Goal: Transaction & Acquisition: Obtain resource

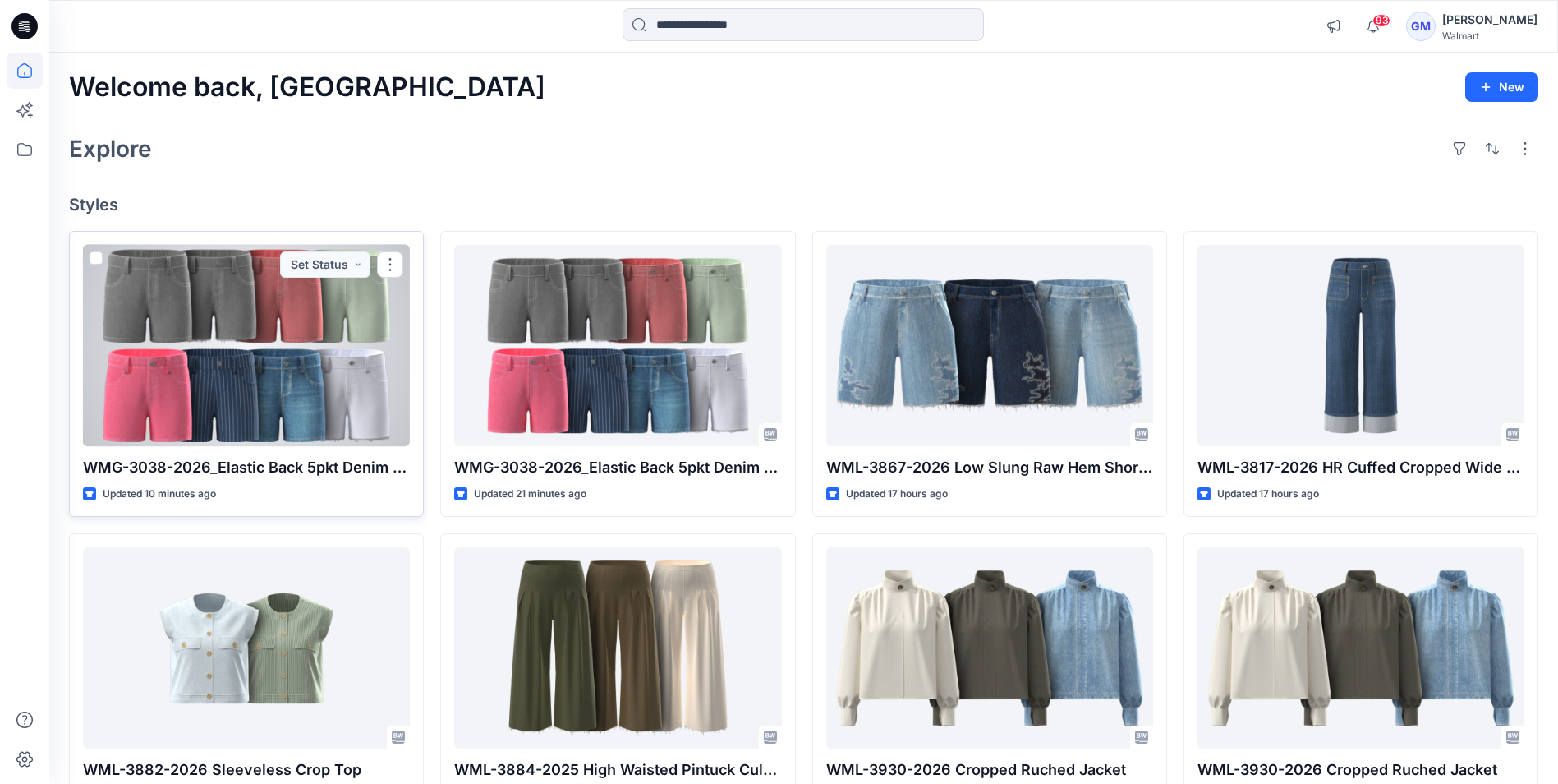
click at [376, 437] on div at bounding box center [247, 345] width 327 height 201
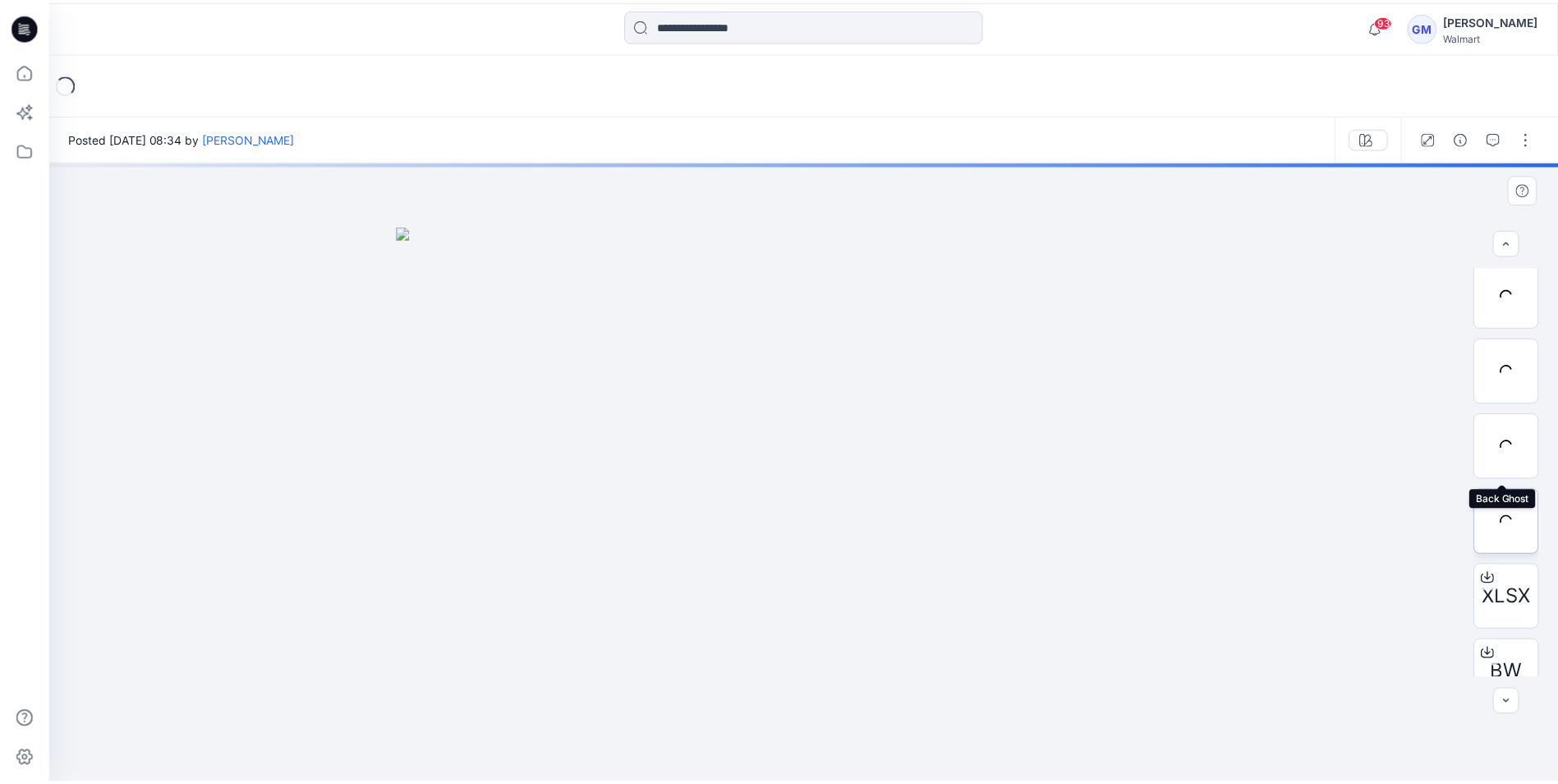
scroll to position [184, 0]
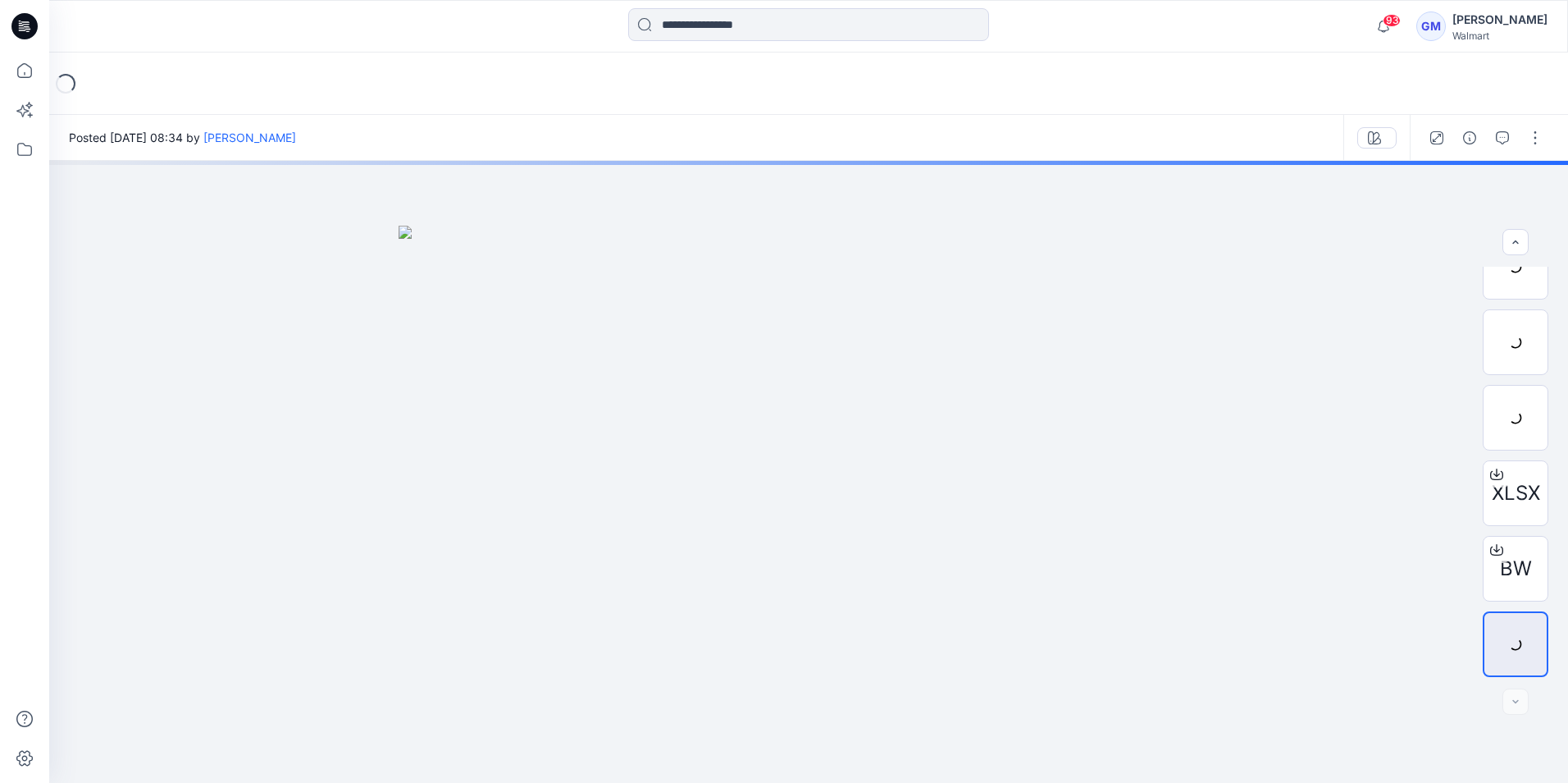
click at [35, 28] on icon at bounding box center [25, 26] width 26 height 26
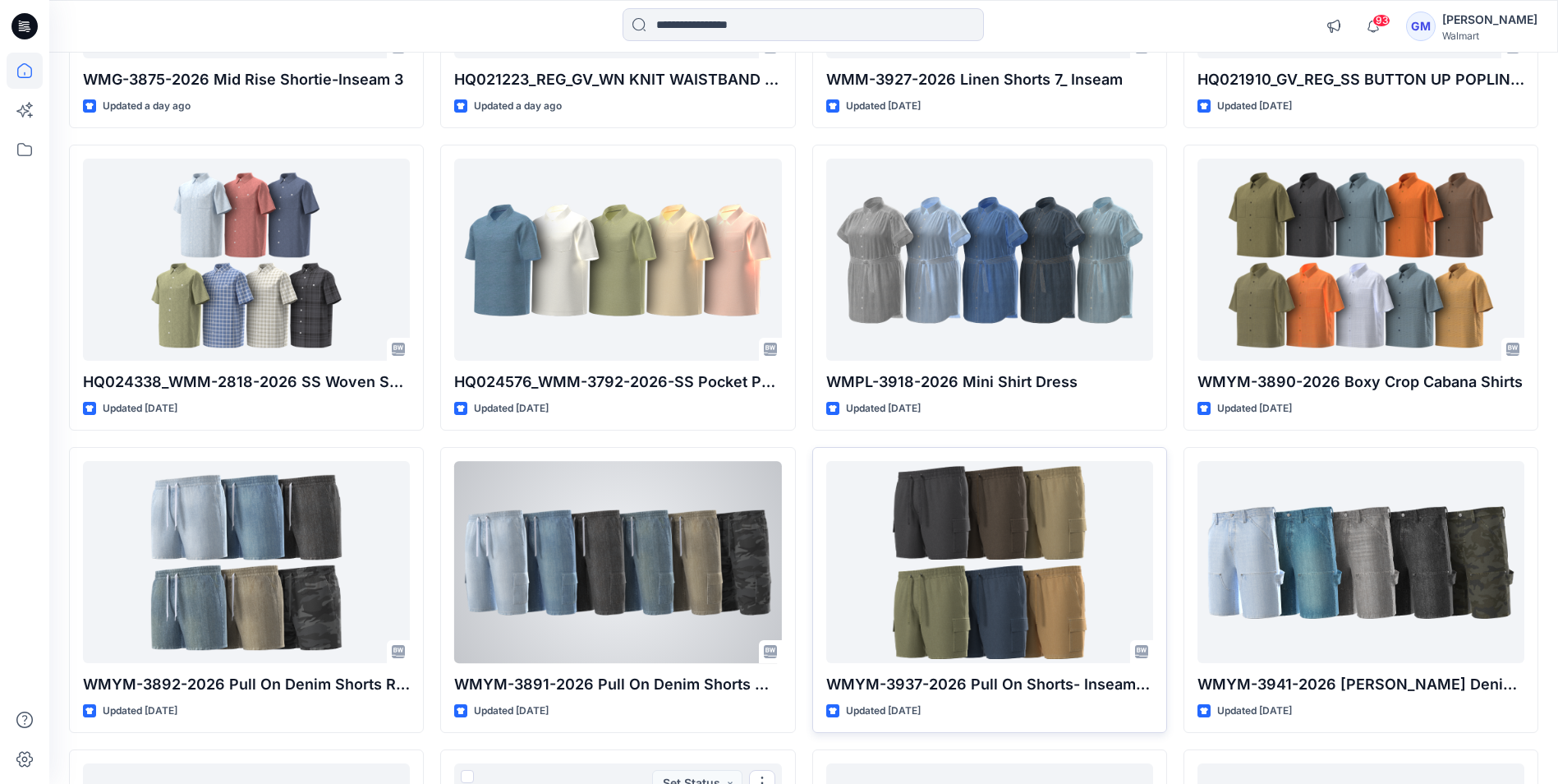
scroll to position [1898, 0]
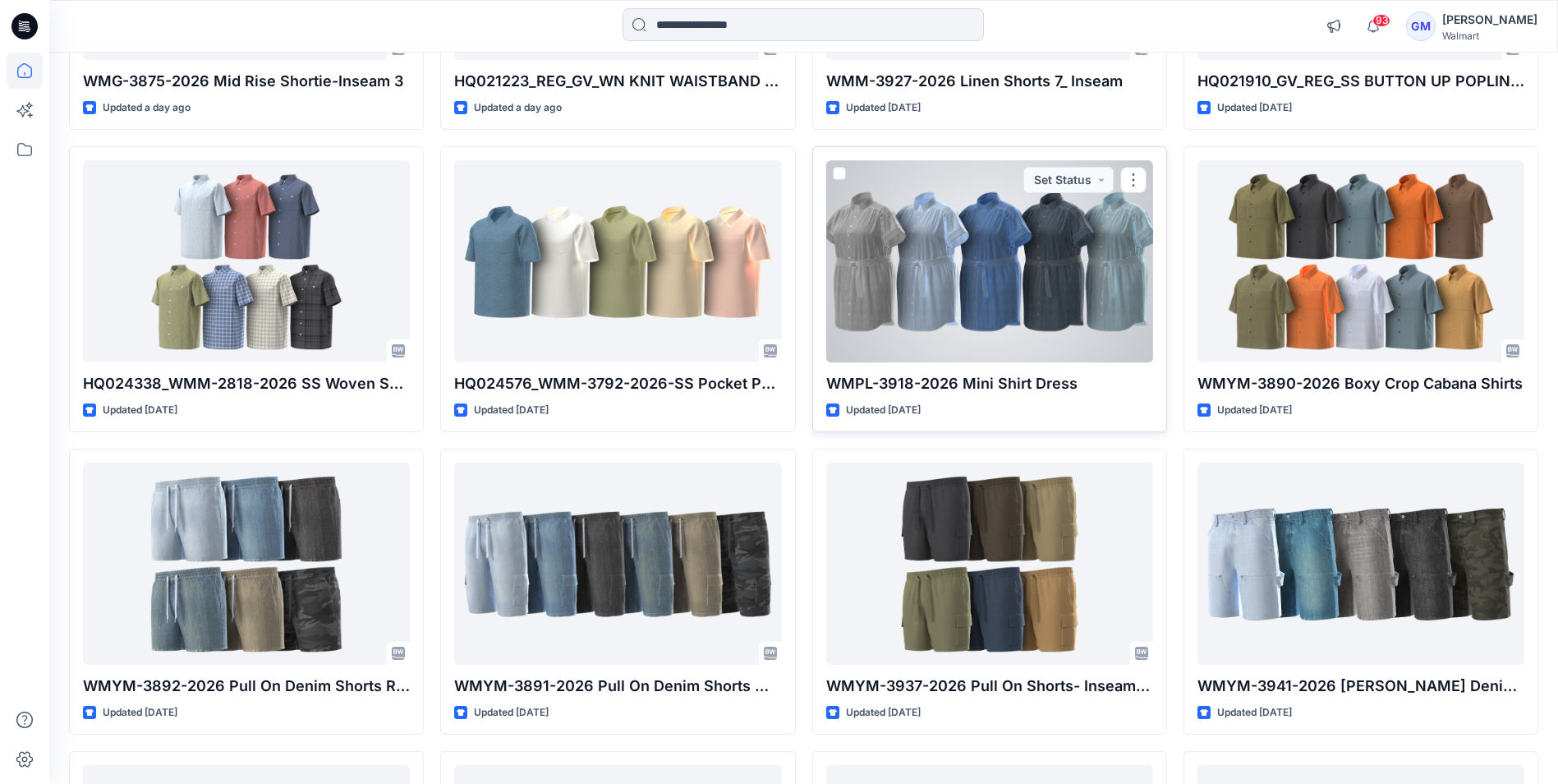
click at [1028, 315] on div at bounding box center [990, 260] width 327 height 201
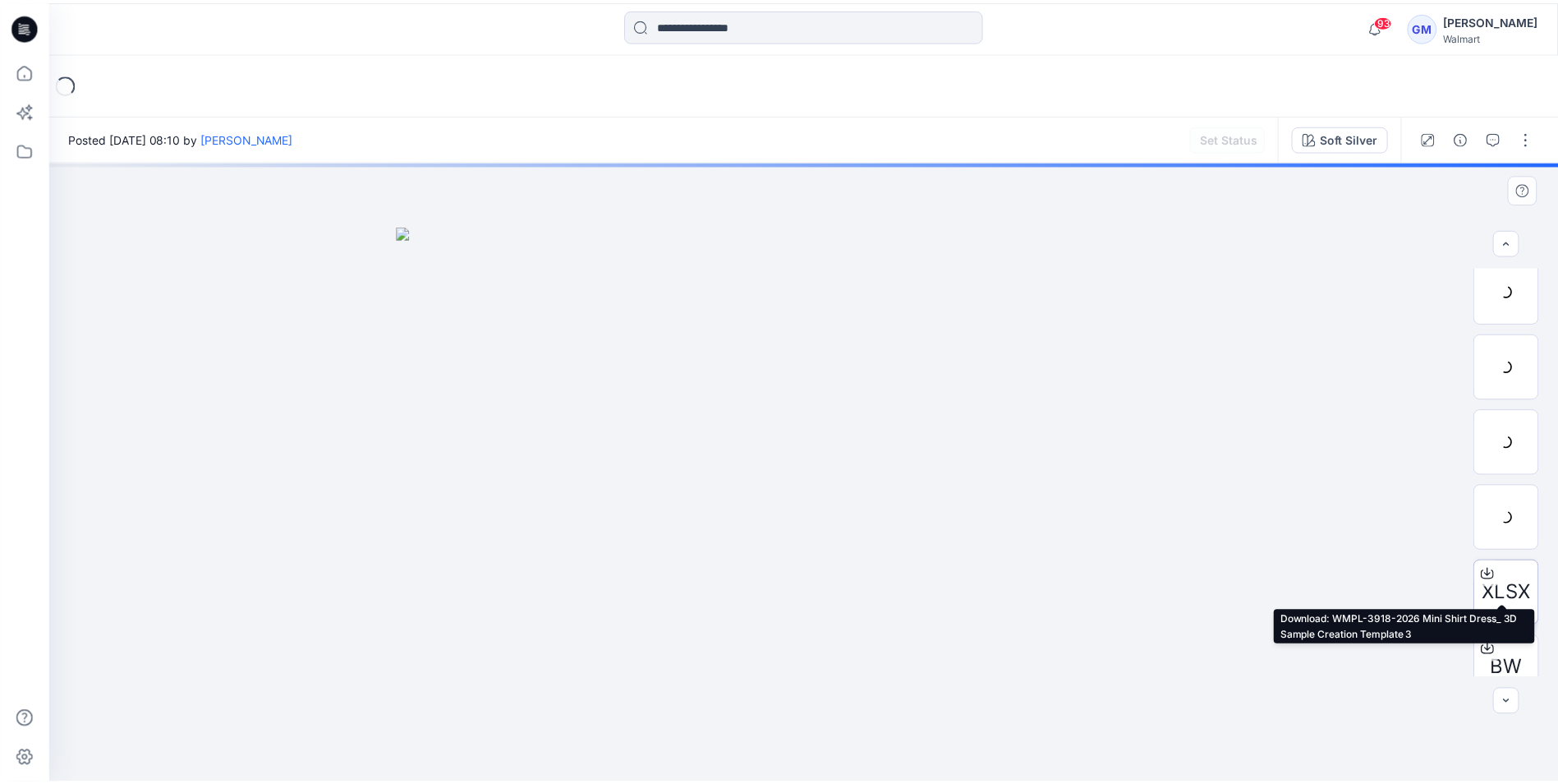
scroll to position [184, 0]
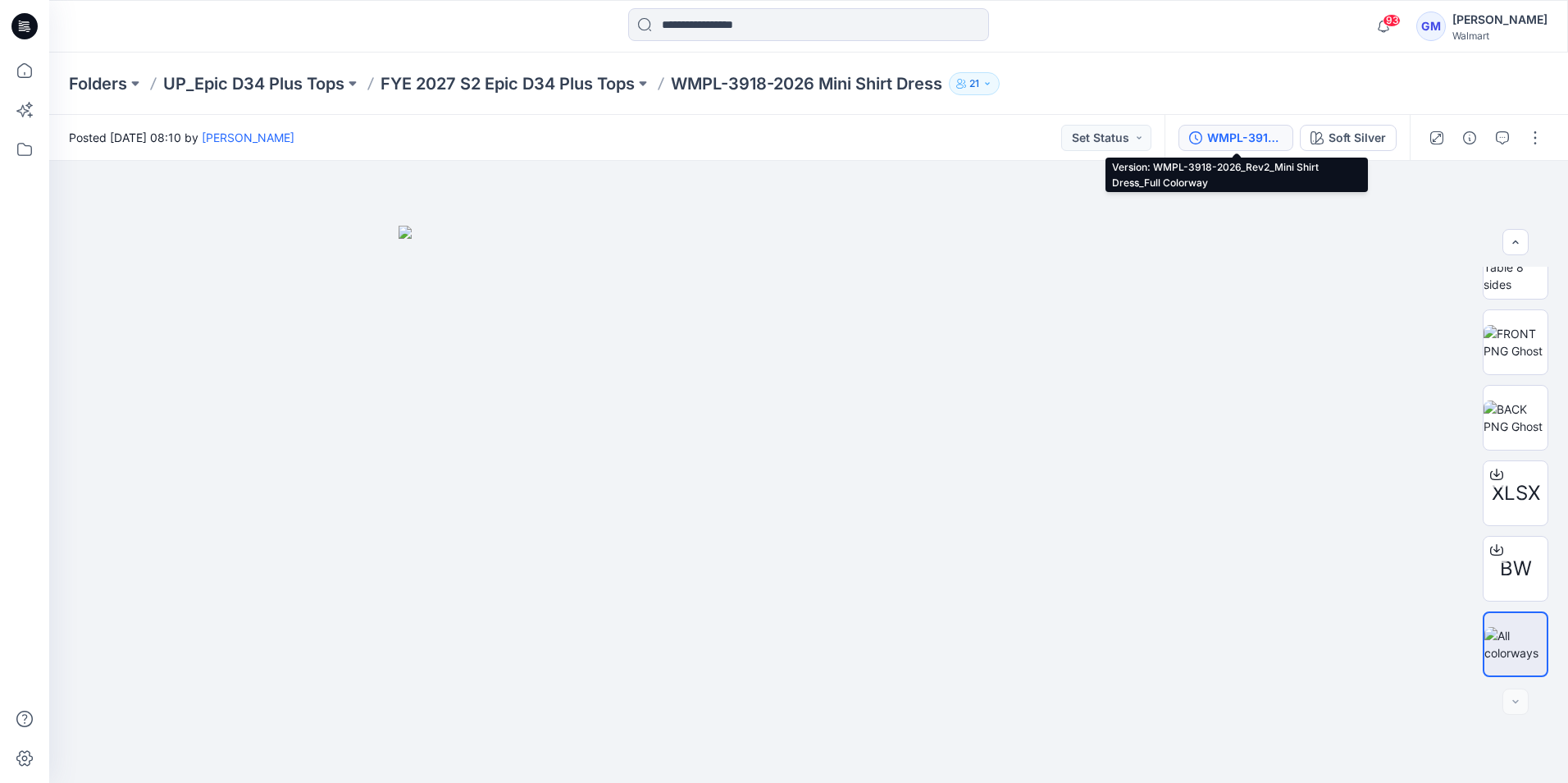
click at [1210, 137] on div "WMPL-3918-2026_Rev2_Mini Shirt Dress_Full Colorway" at bounding box center [1244, 138] width 76 height 18
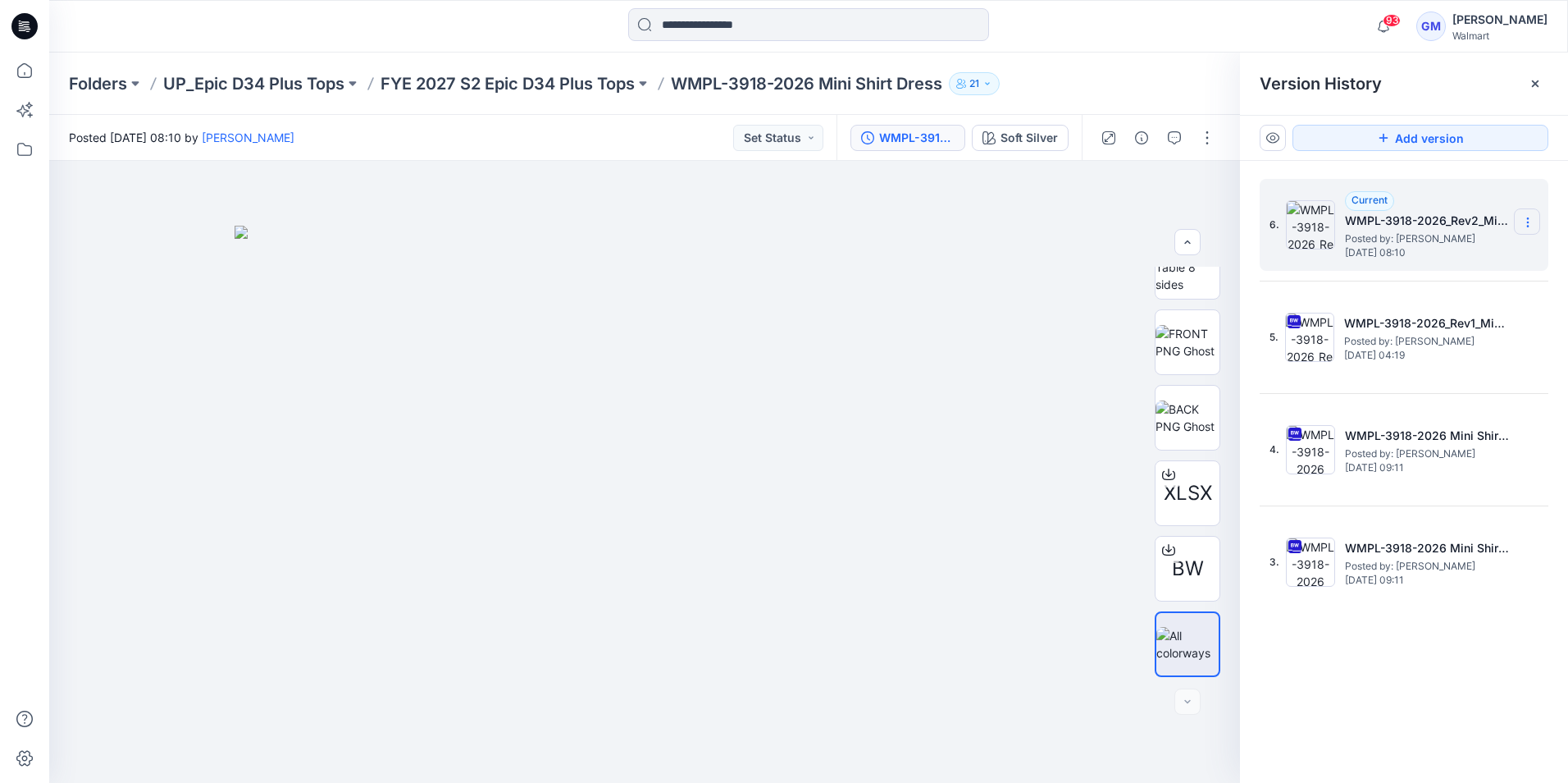
click at [1527, 221] on icon at bounding box center [1528, 222] width 13 height 13
click at [961, 239] on img at bounding box center [644, 504] width 820 height 557
click at [23, 26] on icon at bounding box center [25, 26] width 26 height 26
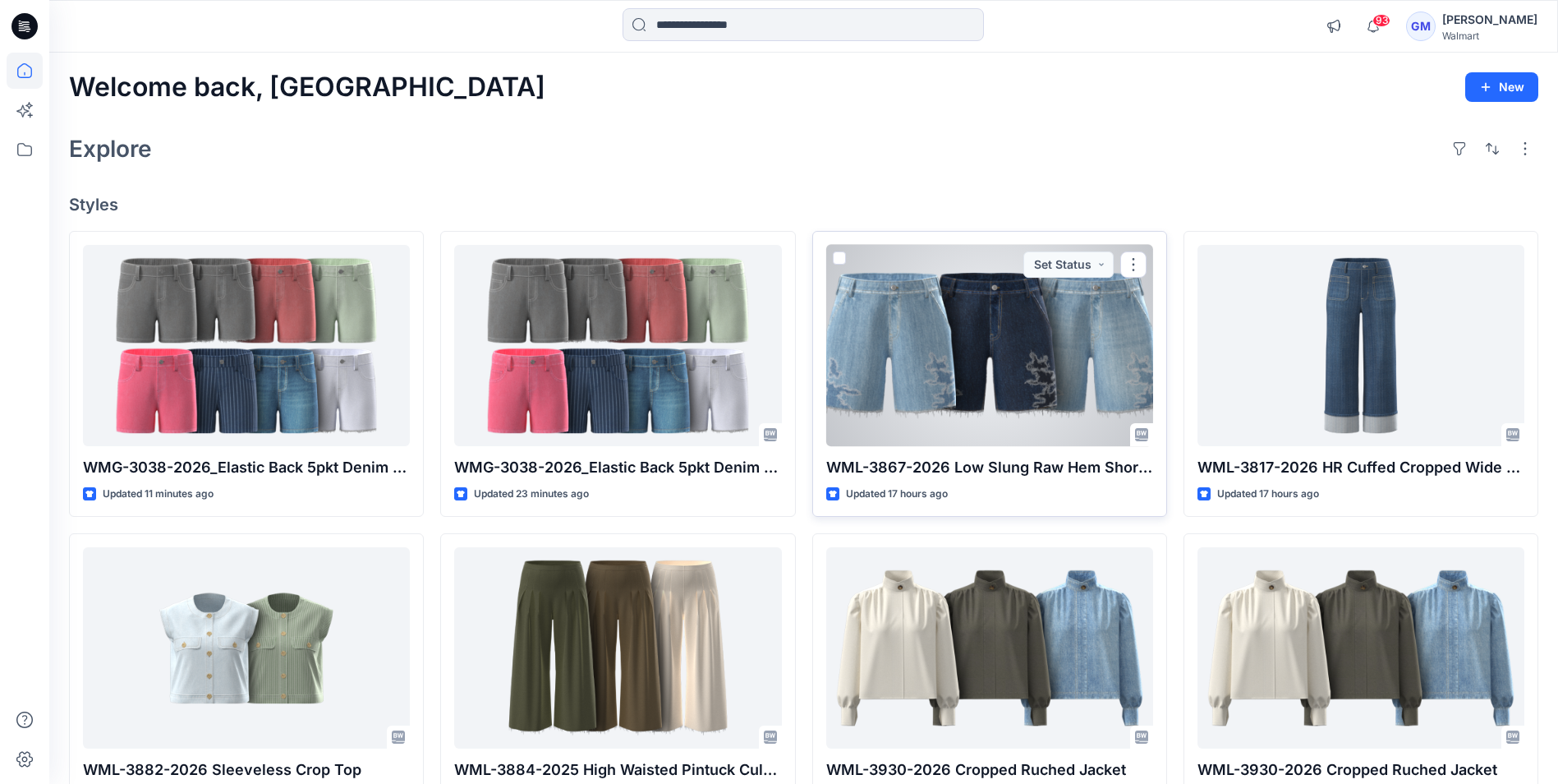
click at [1013, 387] on div at bounding box center [990, 345] width 327 height 201
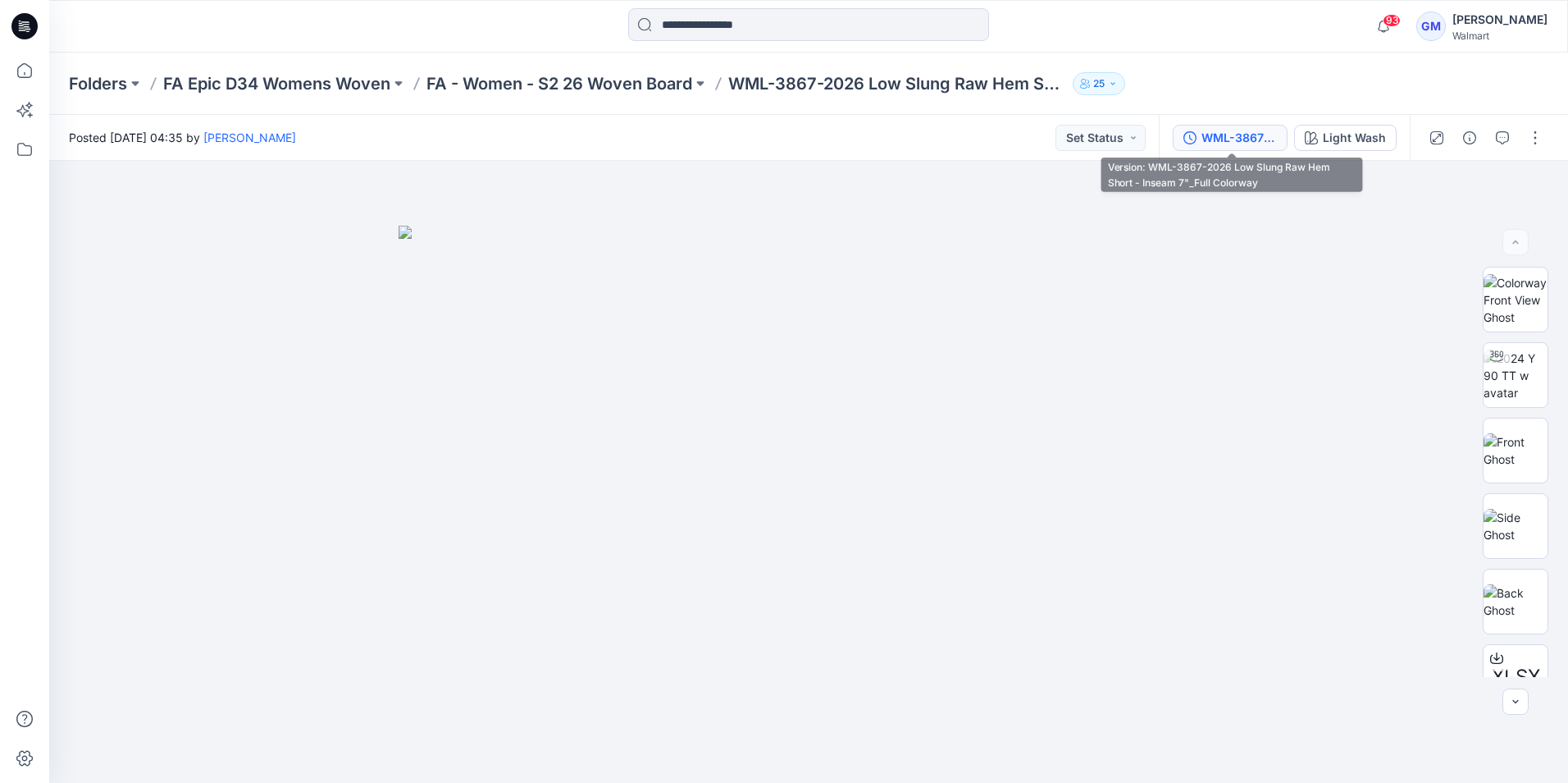
click at [1231, 142] on div "WML-3867-2026 Low Slung Raw Hem Short - Inseam 7"_Full Colorway" at bounding box center [1239, 138] width 76 height 18
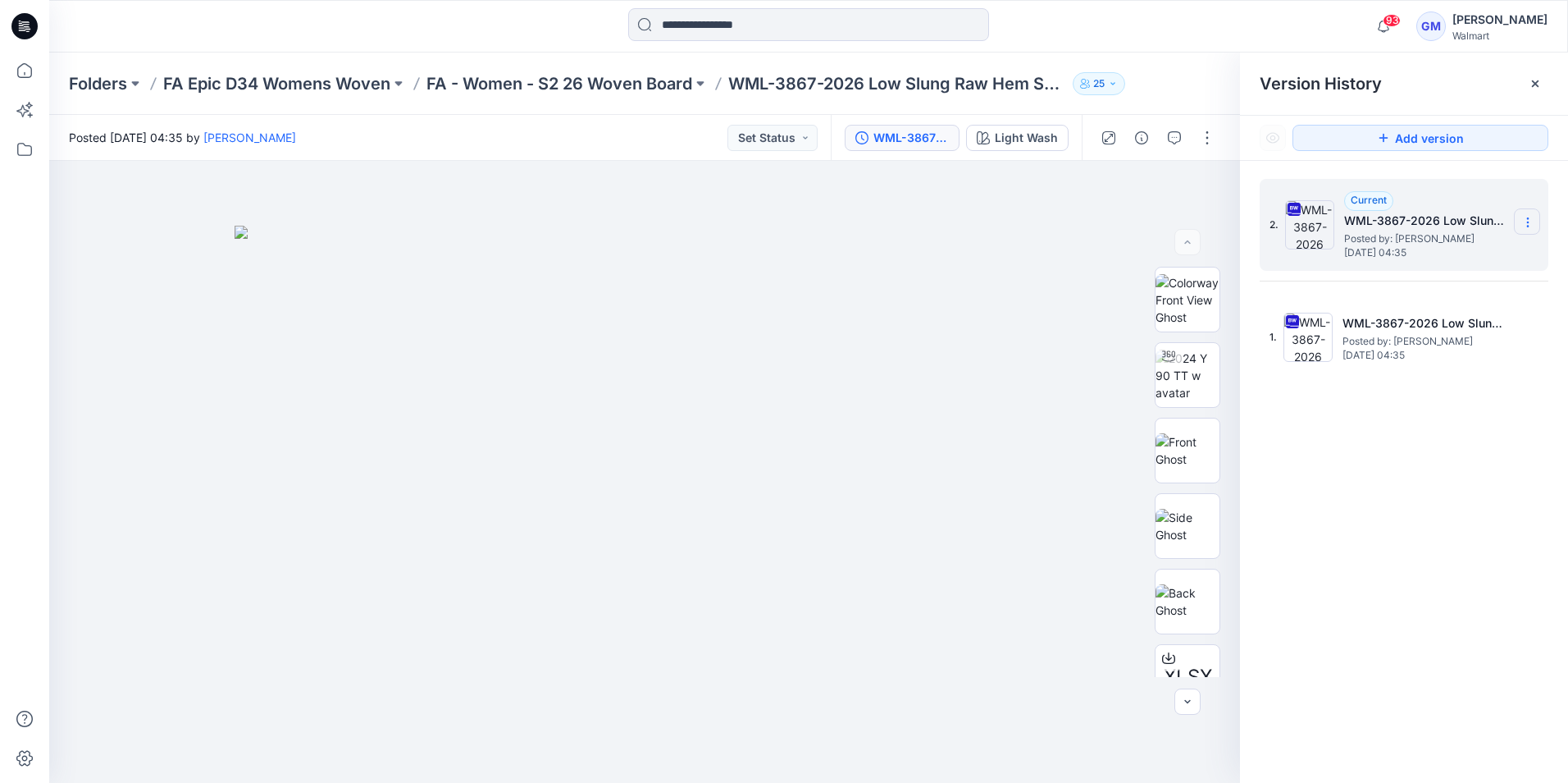
click at [1529, 222] on icon at bounding box center [1528, 222] width 13 height 13
click at [26, 11] on icon at bounding box center [25, 26] width 26 height 53
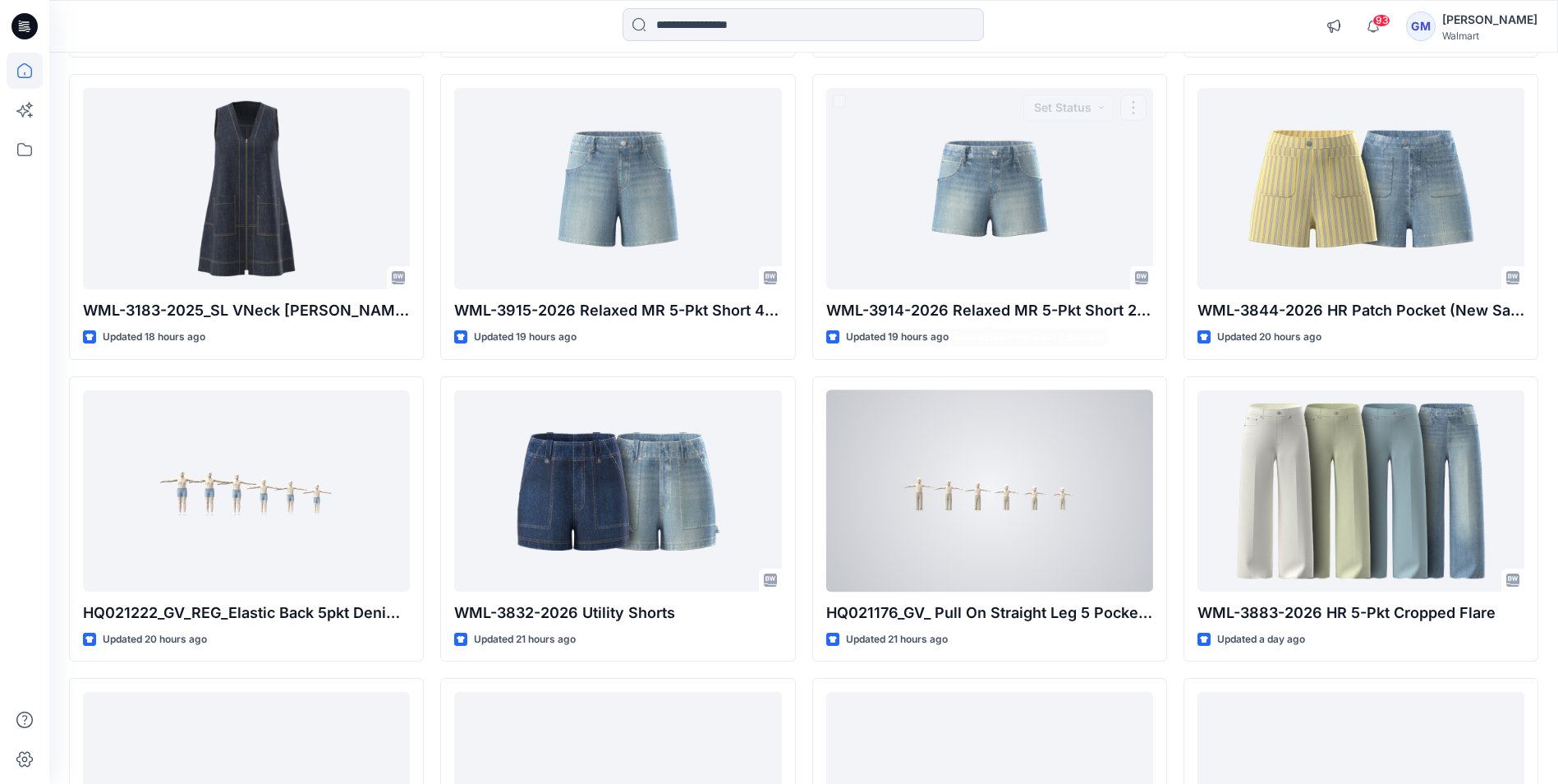
scroll to position [1068, 0]
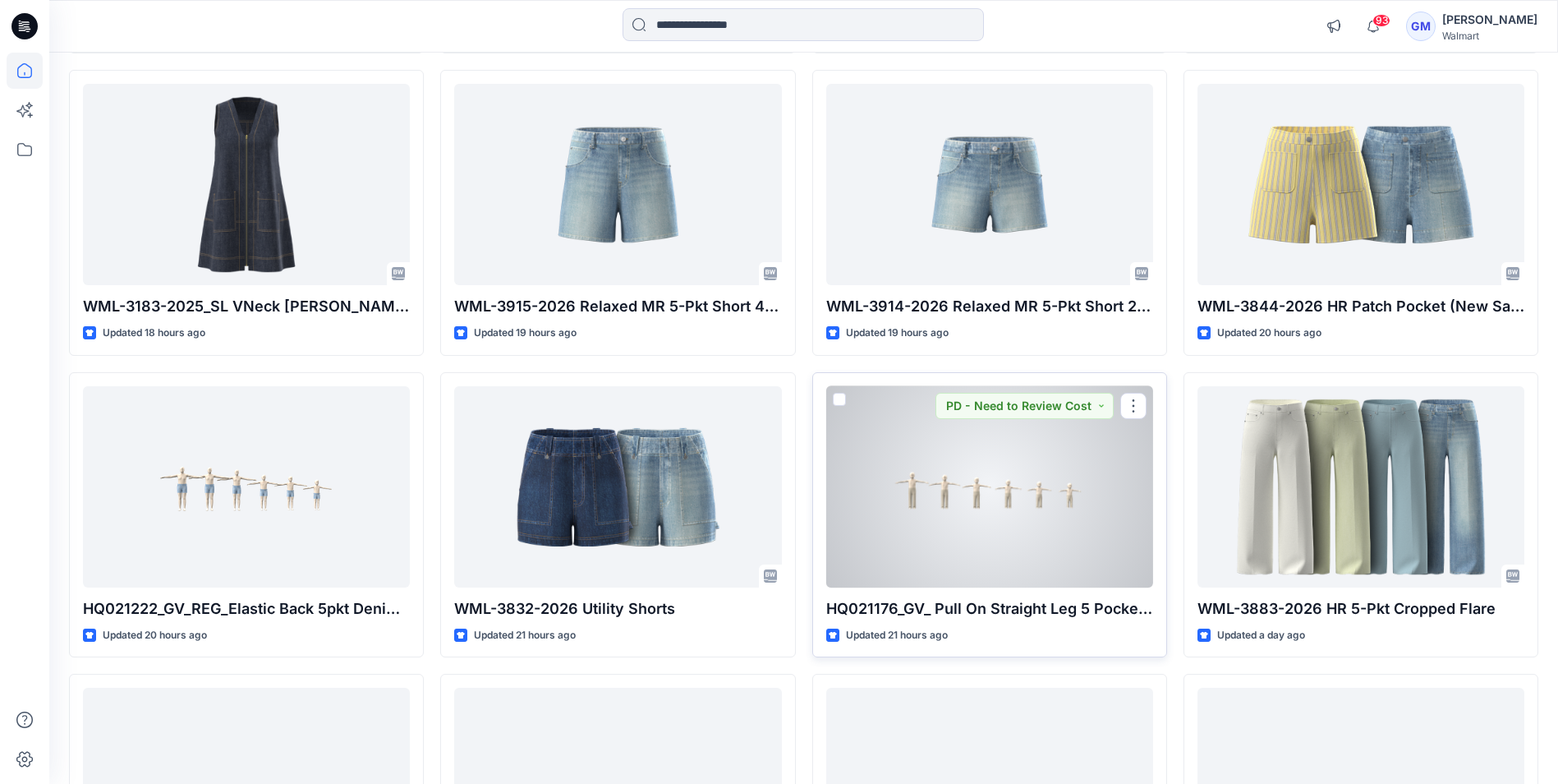
click at [973, 536] on div at bounding box center [990, 487] width 327 height 201
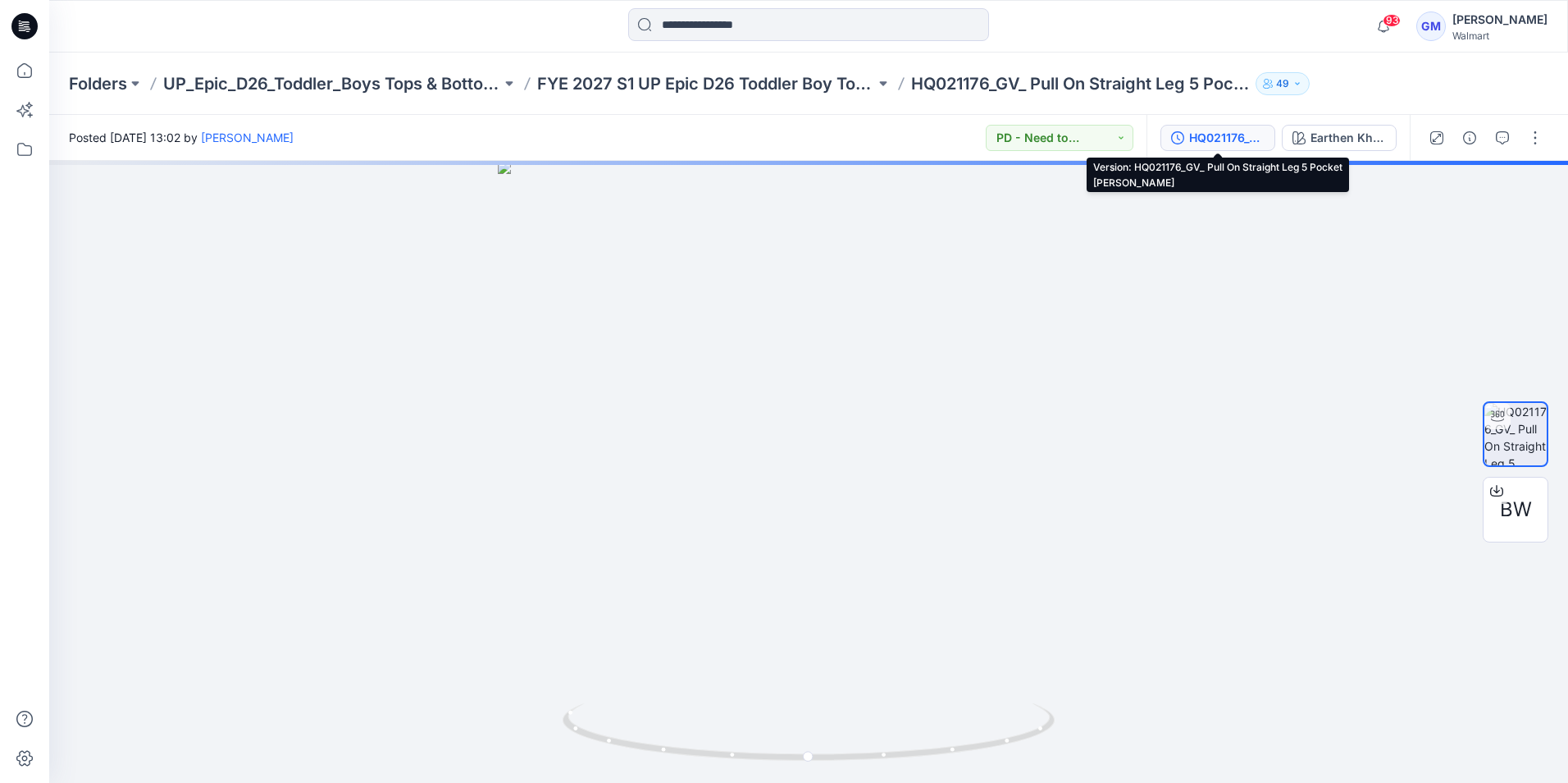
click at [1214, 144] on div "HQ021176_GV_ Pull On Straight Leg 5 Pocket [PERSON_NAME]" at bounding box center [1227, 138] width 76 height 18
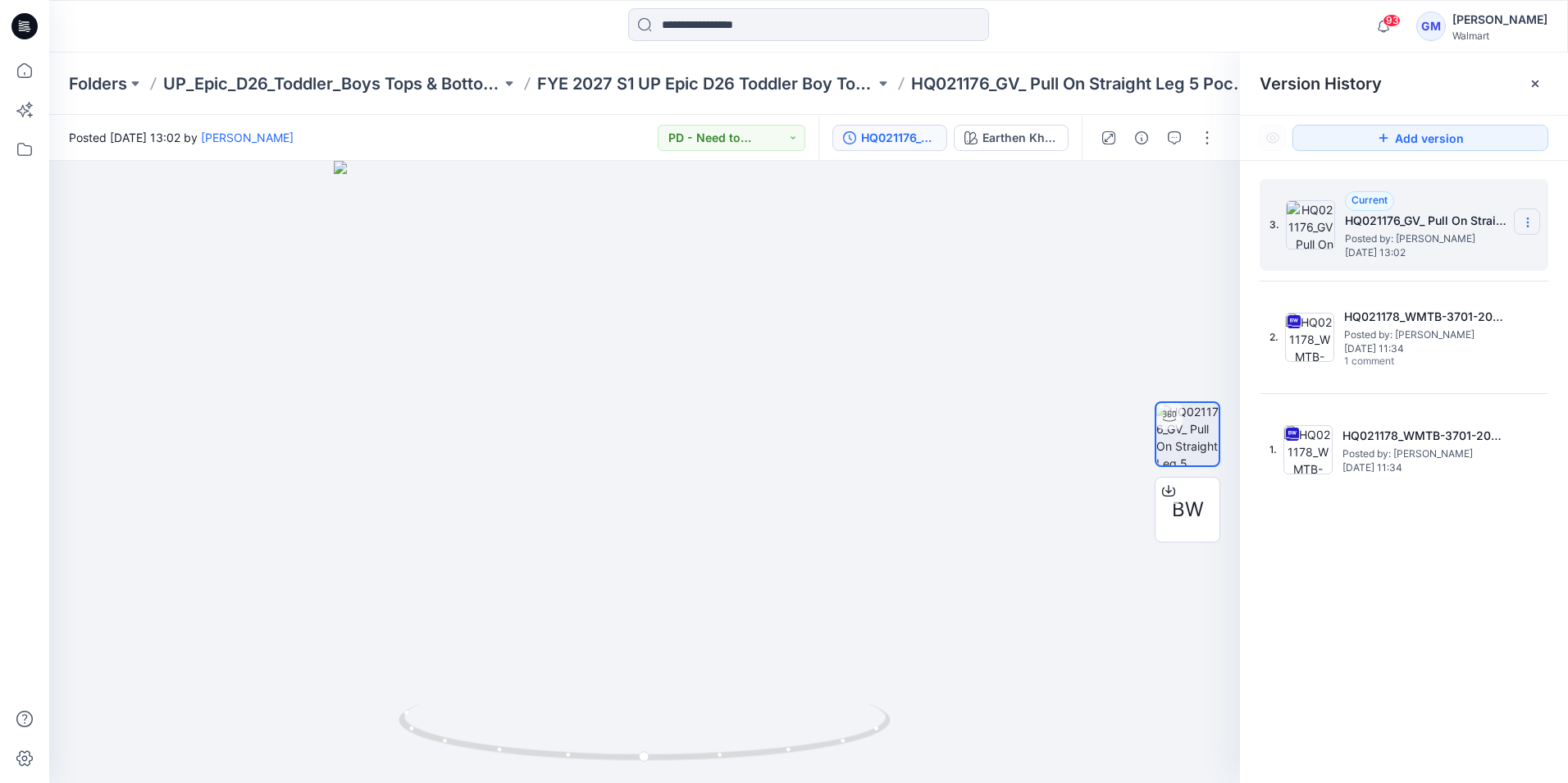
click at [1532, 220] on icon at bounding box center [1528, 222] width 13 height 13
click at [1003, 360] on div at bounding box center [644, 471] width 1190 height 621
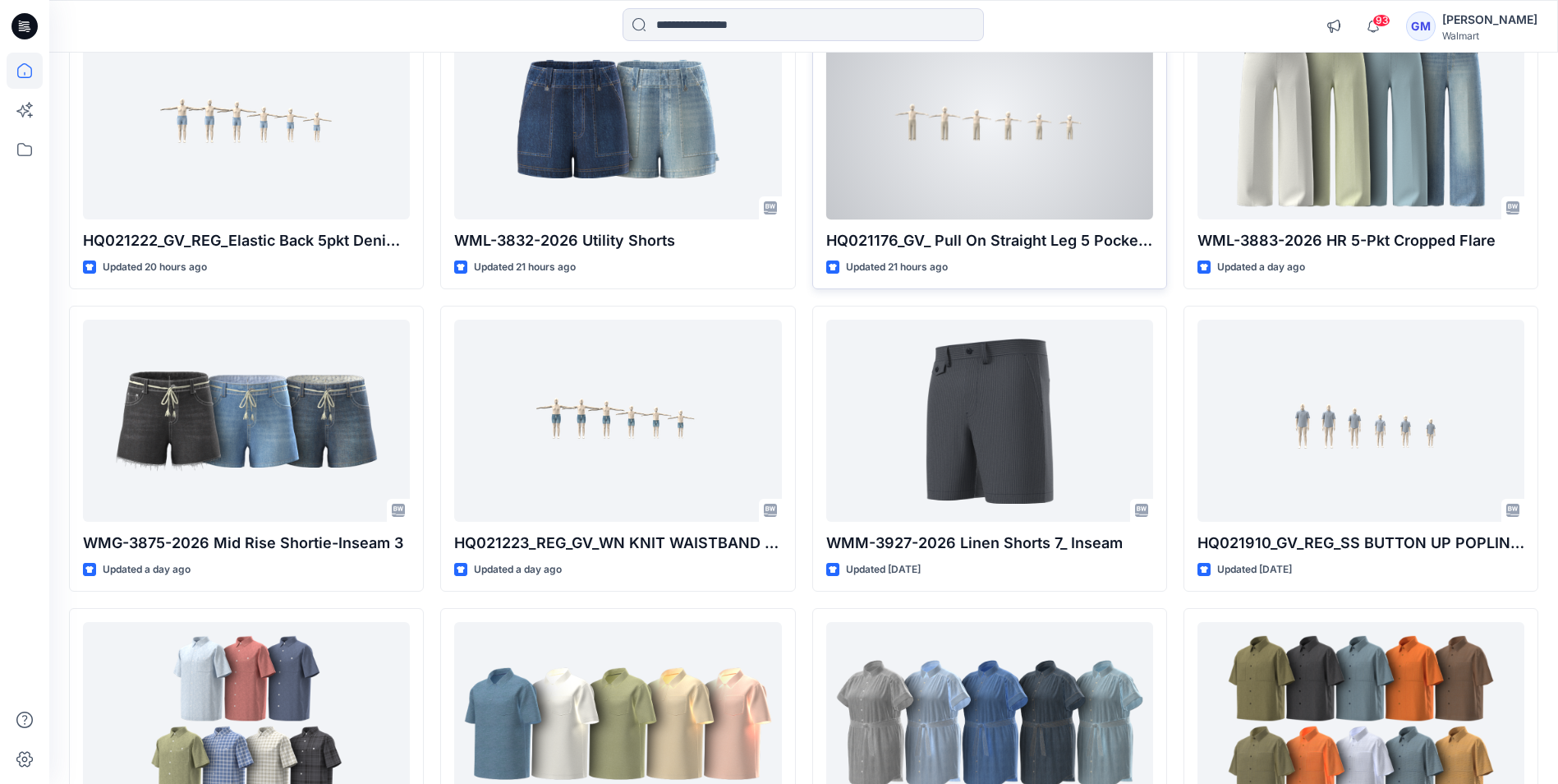
scroll to position [1478, 0]
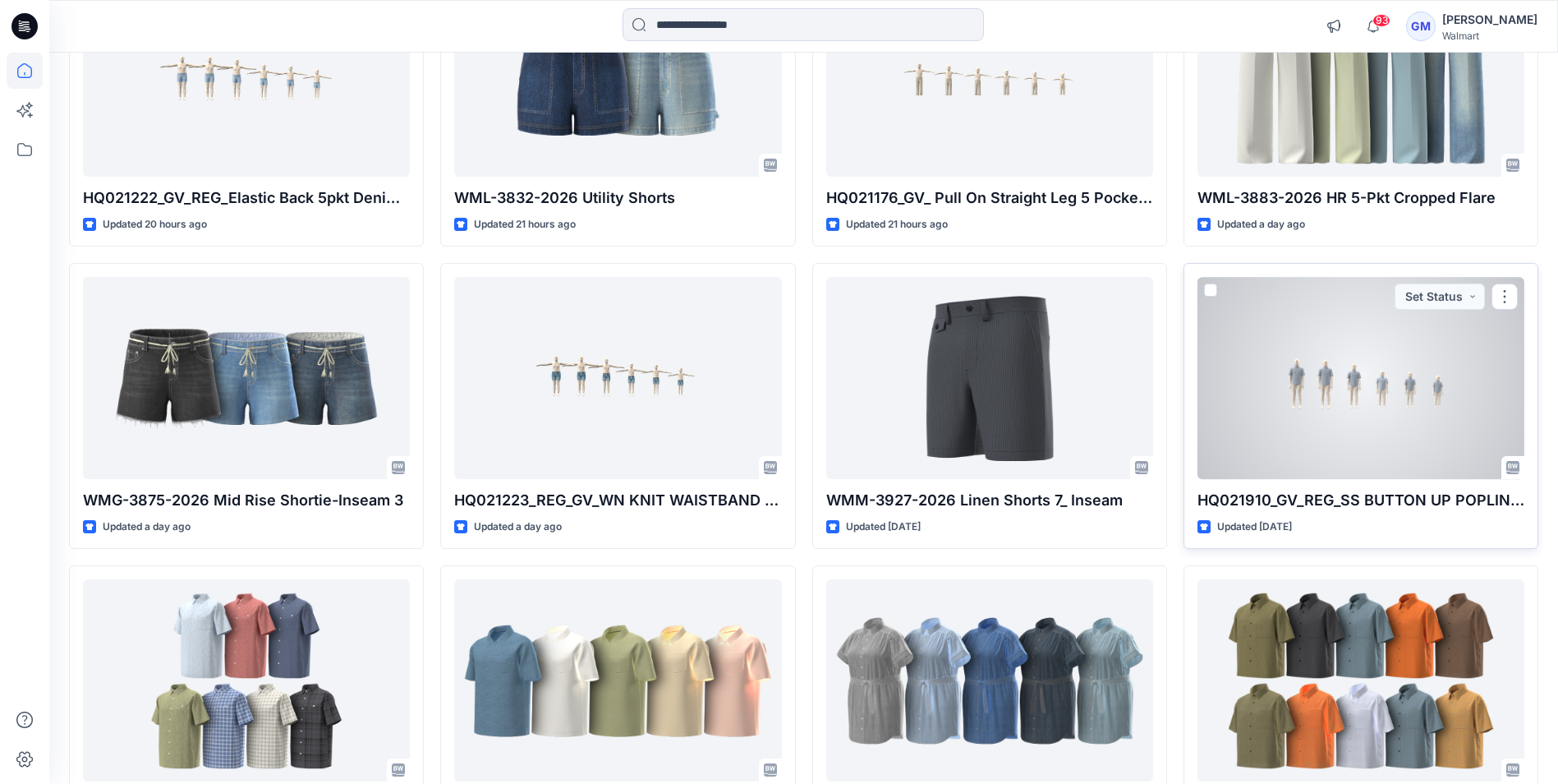
click at [1395, 422] on div at bounding box center [1362, 377] width 327 height 201
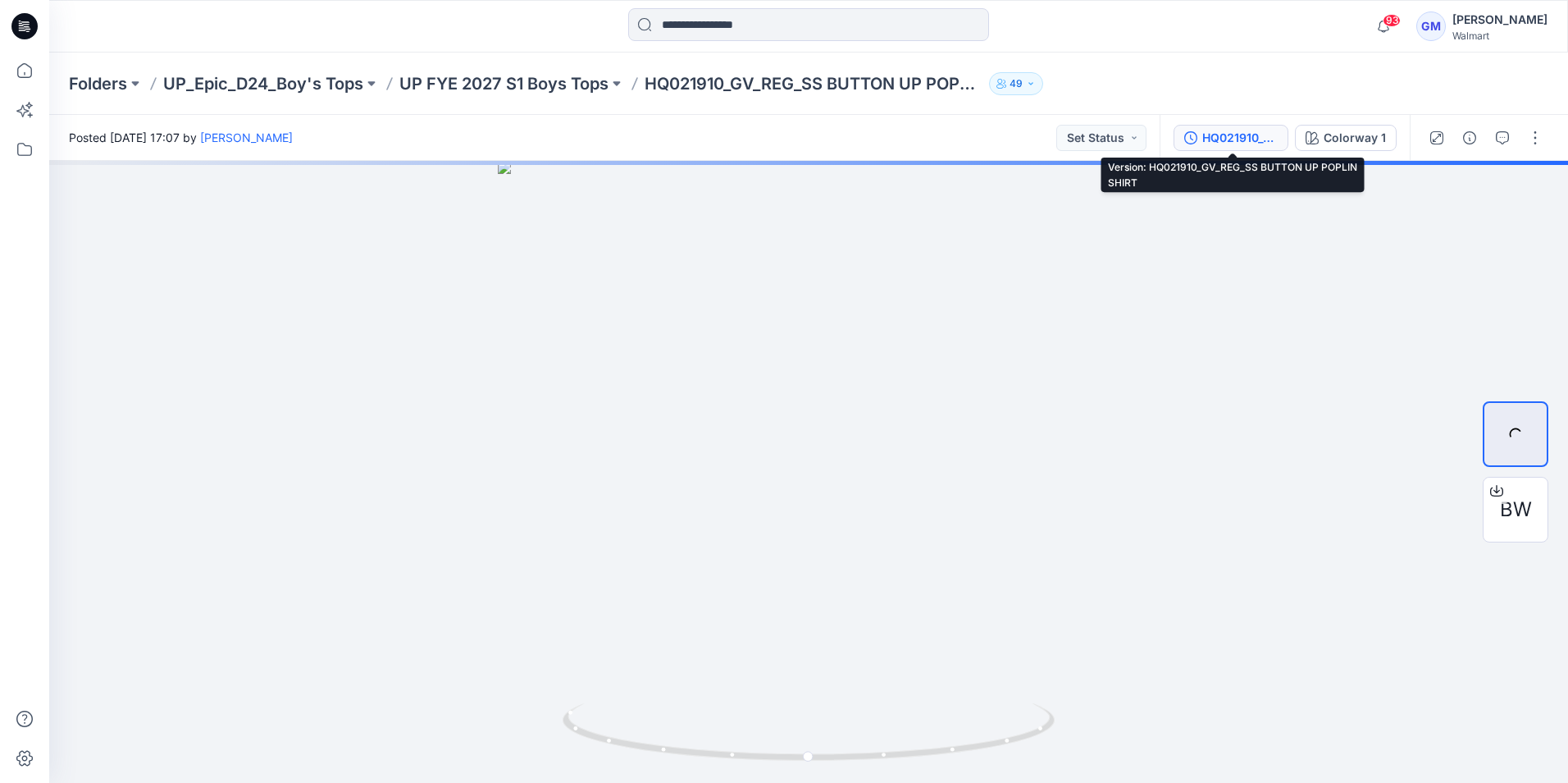
click at [1244, 133] on div "HQ021910_GV_REG_SS BUTTON UP POPLIN SHIRT" at bounding box center [1240, 138] width 76 height 18
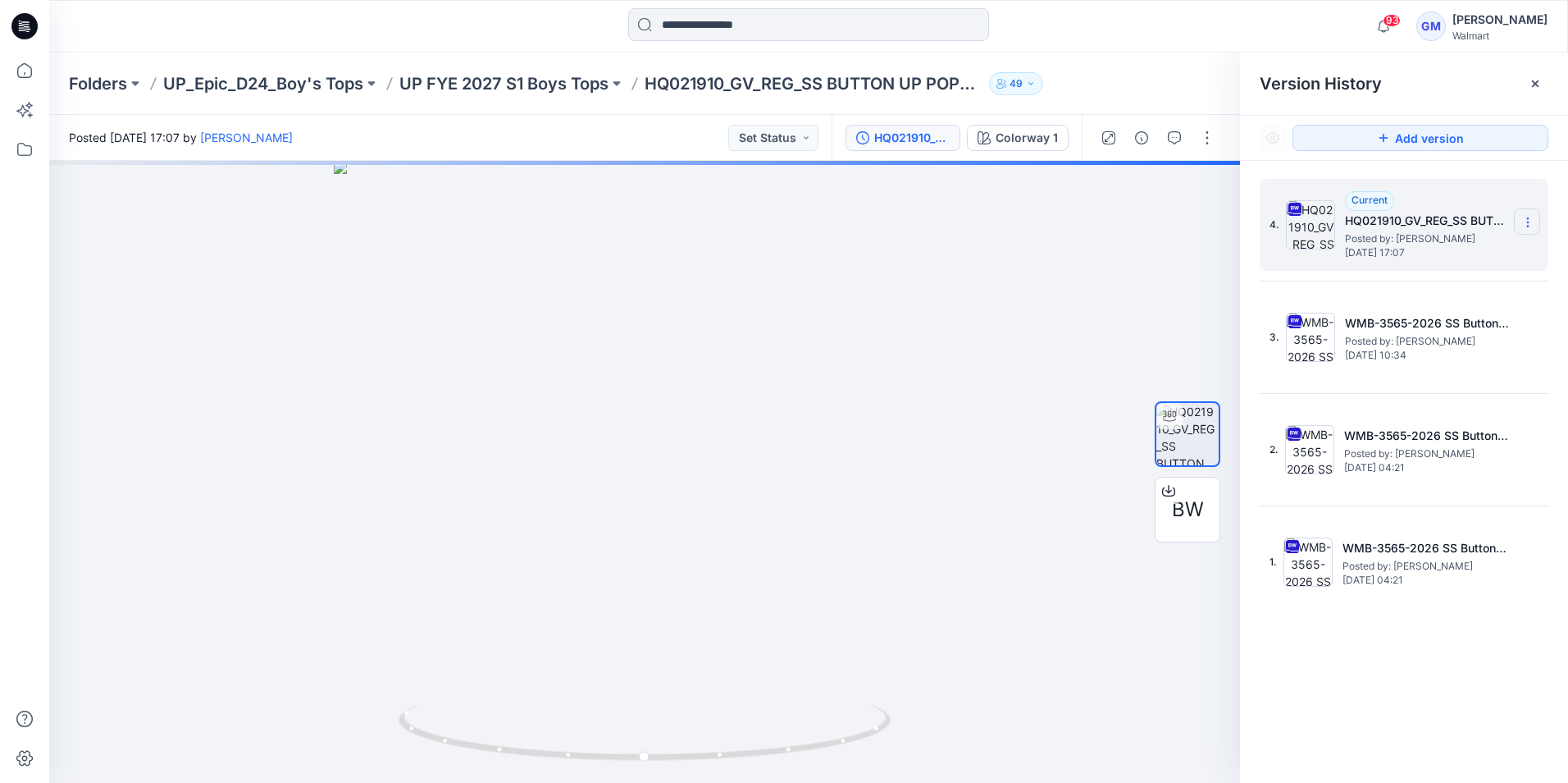
click at [1526, 224] on icon at bounding box center [1528, 222] width 13 height 13
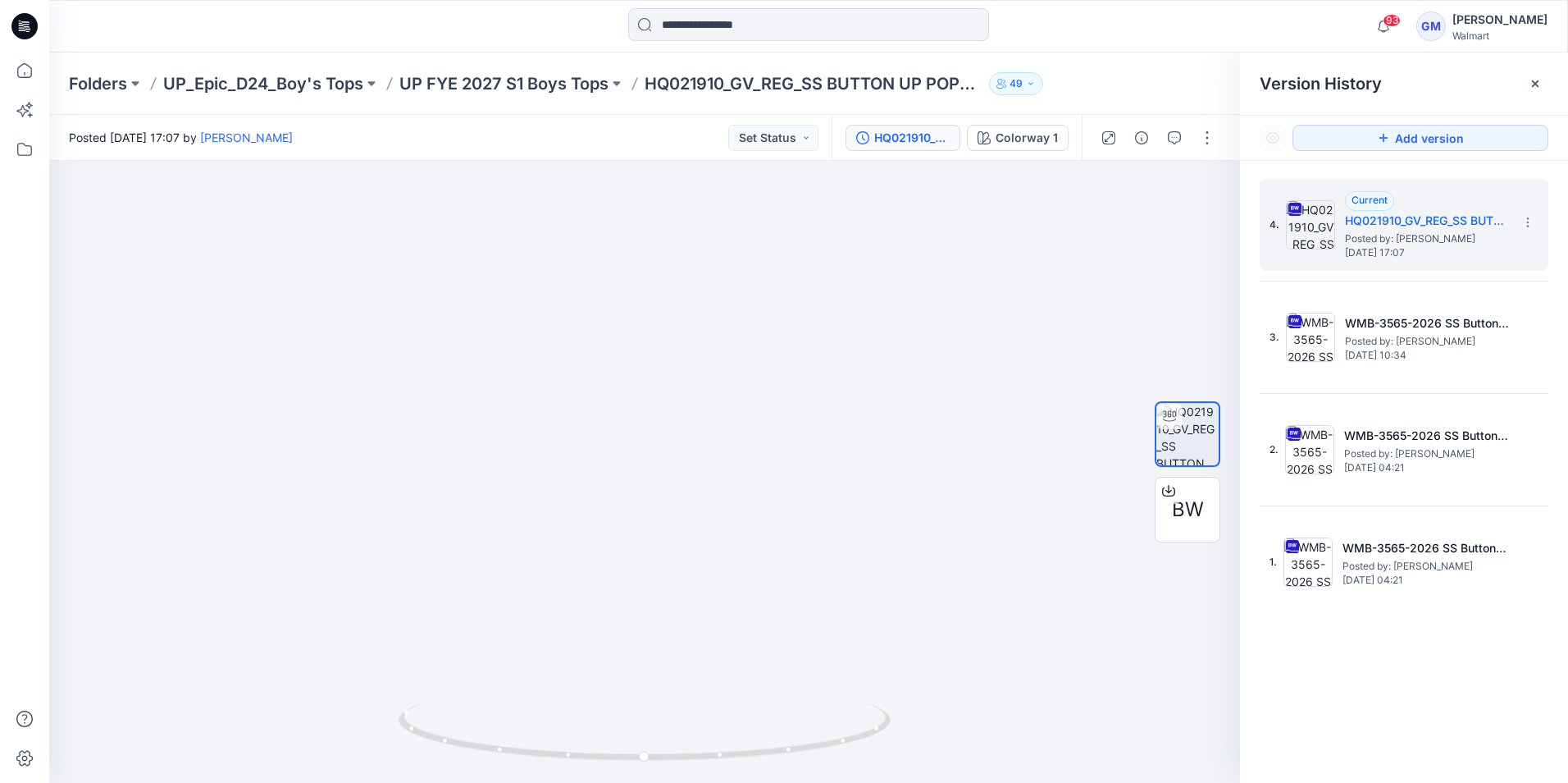
click at [17, 30] on icon at bounding box center [25, 26] width 26 height 26
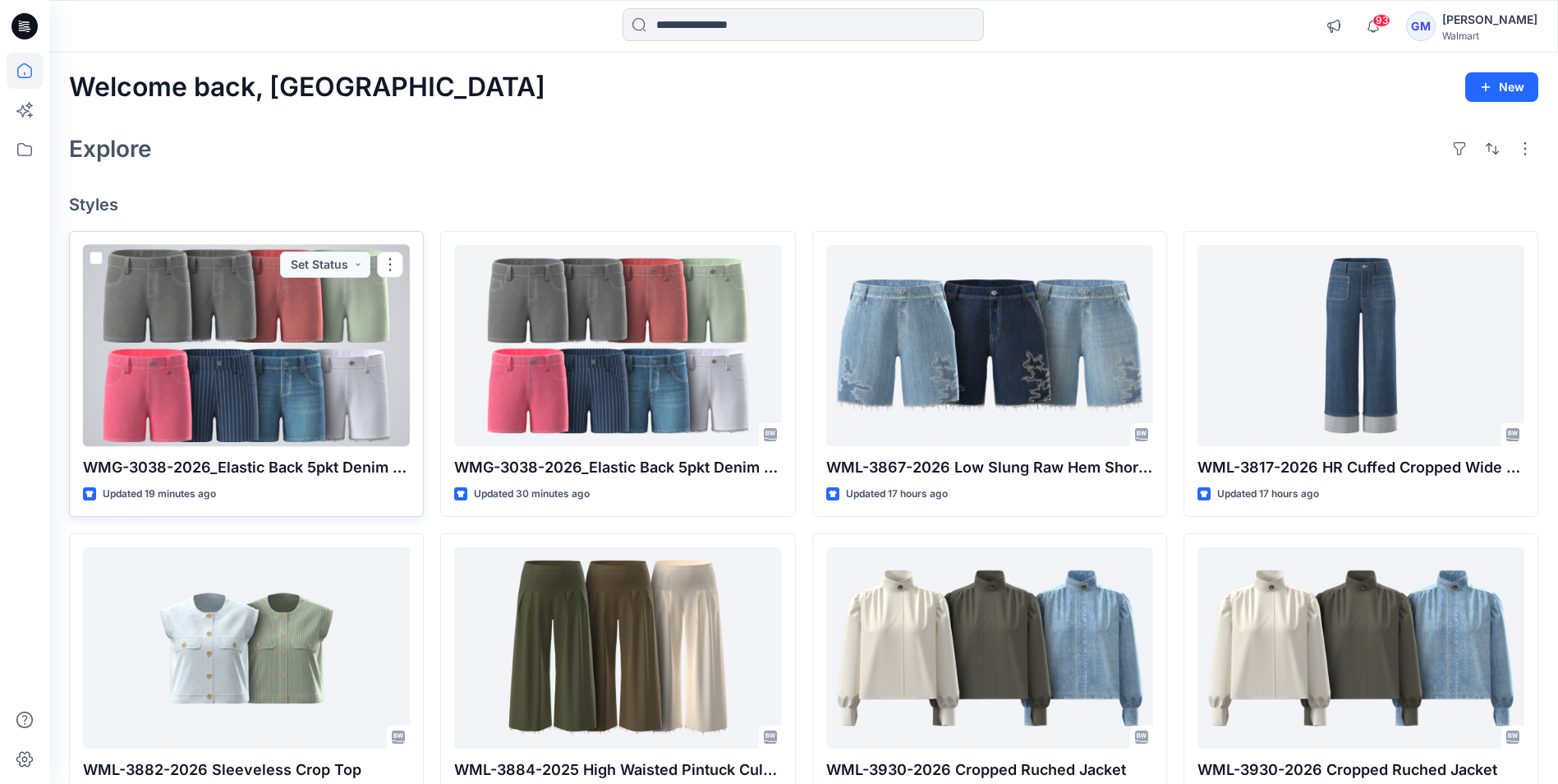
click at [369, 423] on div at bounding box center [247, 345] width 327 height 201
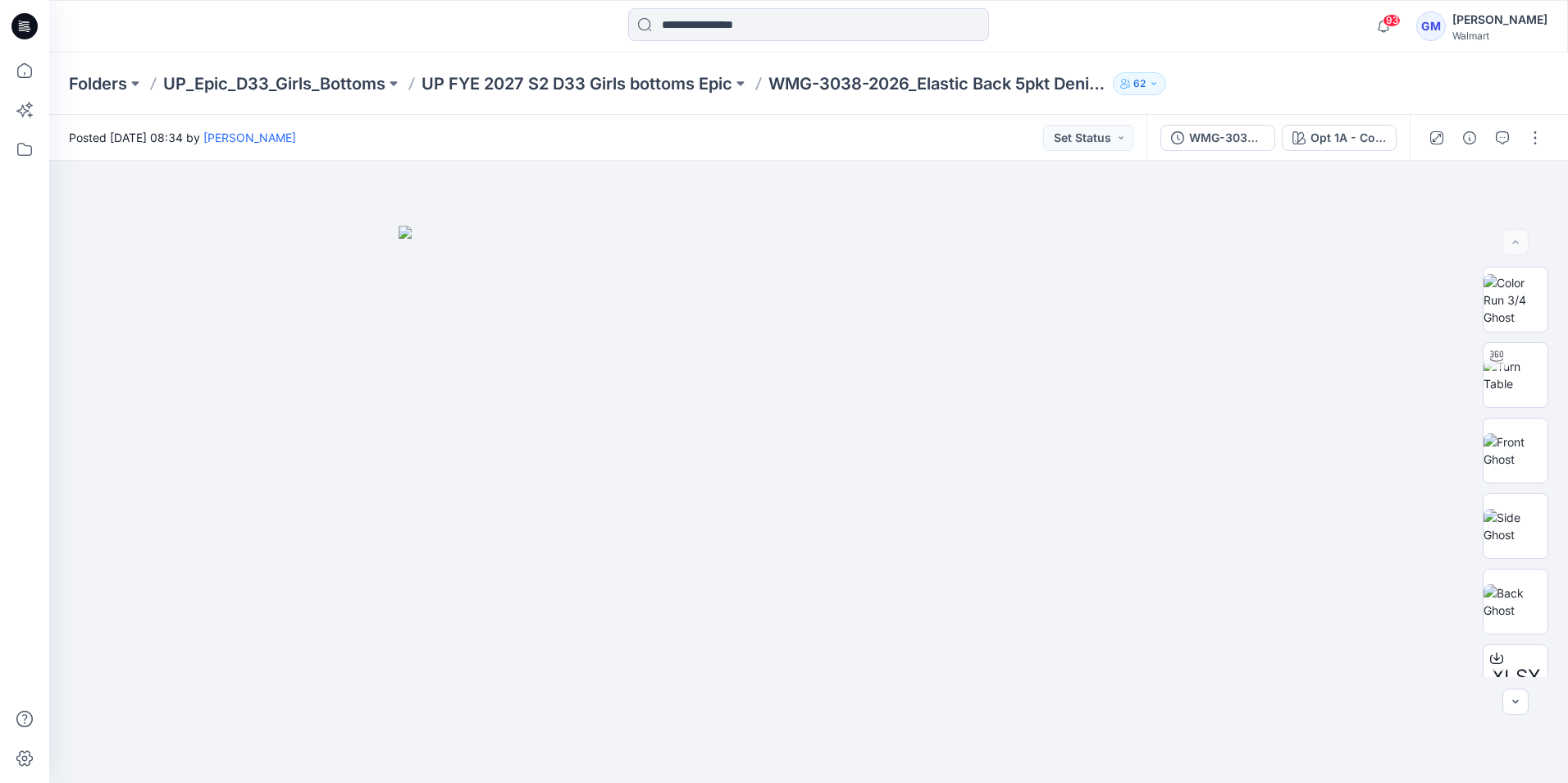
click at [25, 23] on icon at bounding box center [25, 26] width 26 height 26
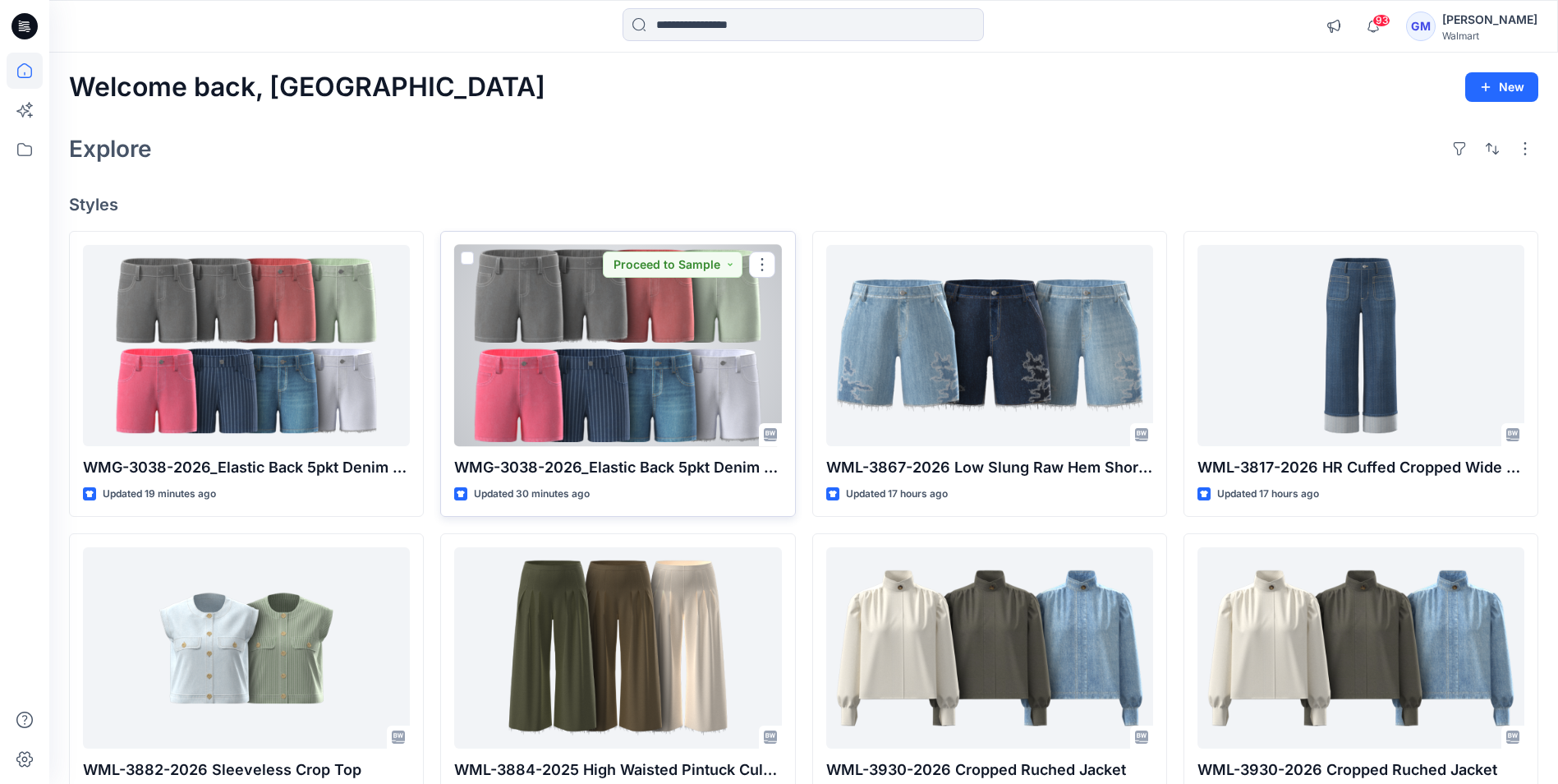
click at [632, 421] on div at bounding box center [618, 345] width 327 height 201
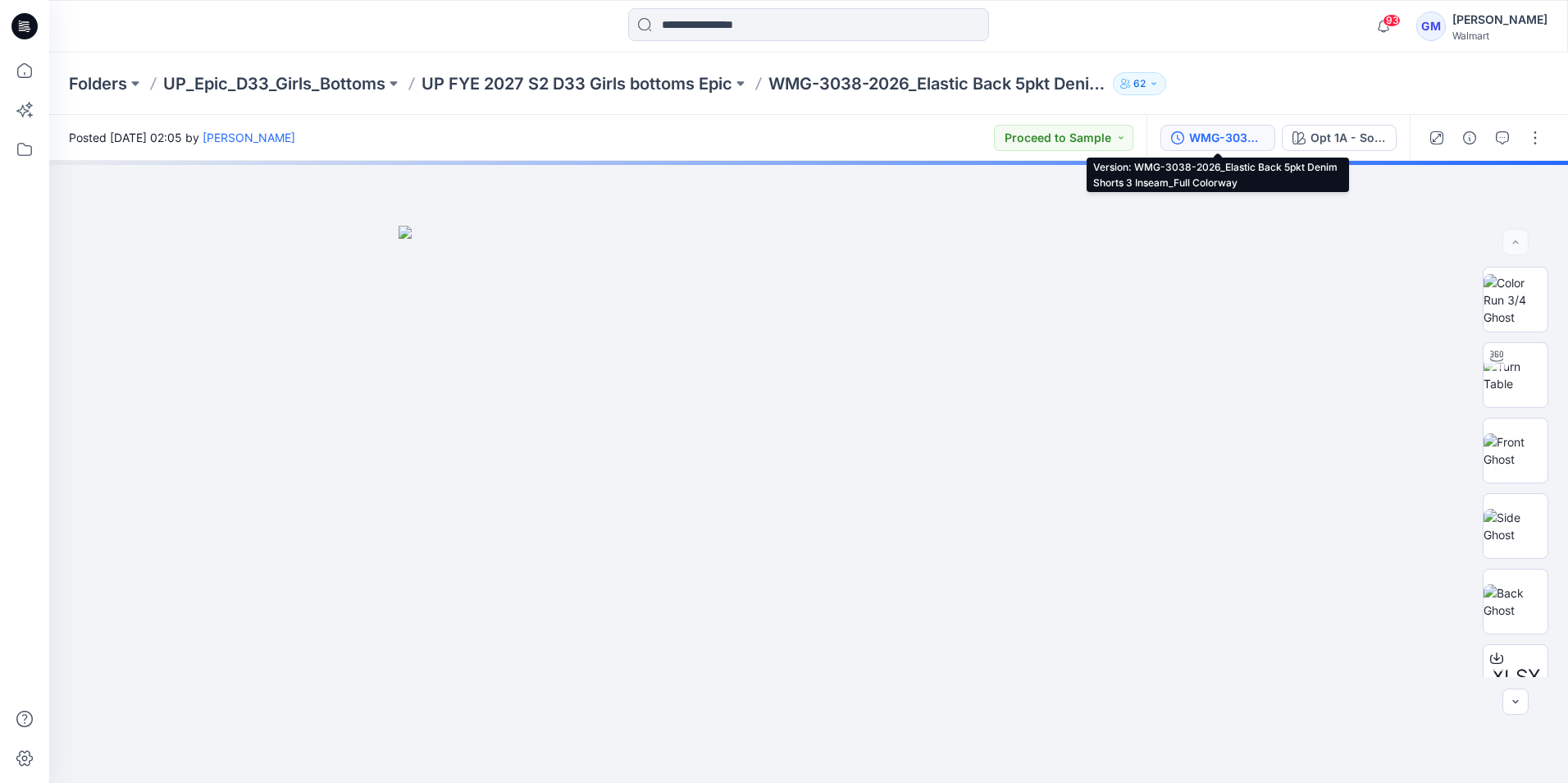
click at [1218, 131] on div "WMG-3038-2026_Elastic Back 5pkt Denim Shorts 3 Inseam_Full Colorway" at bounding box center [1227, 138] width 76 height 18
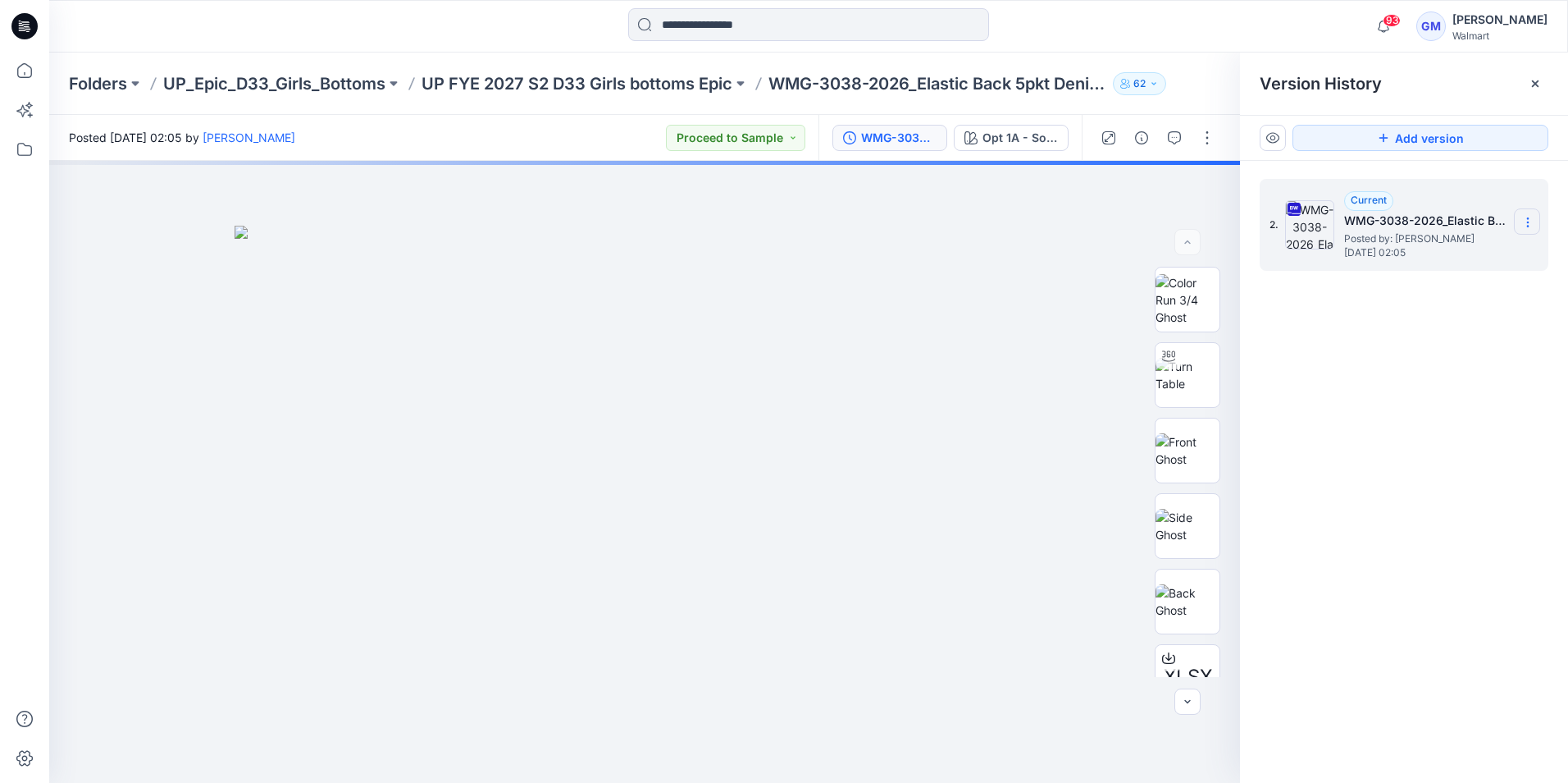
click at [1521, 222] on icon at bounding box center [1528, 222] width 13 height 13
click at [1469, 256] on span "Download Source BW File" at bounding box center [1444, 255] width 137 height 20
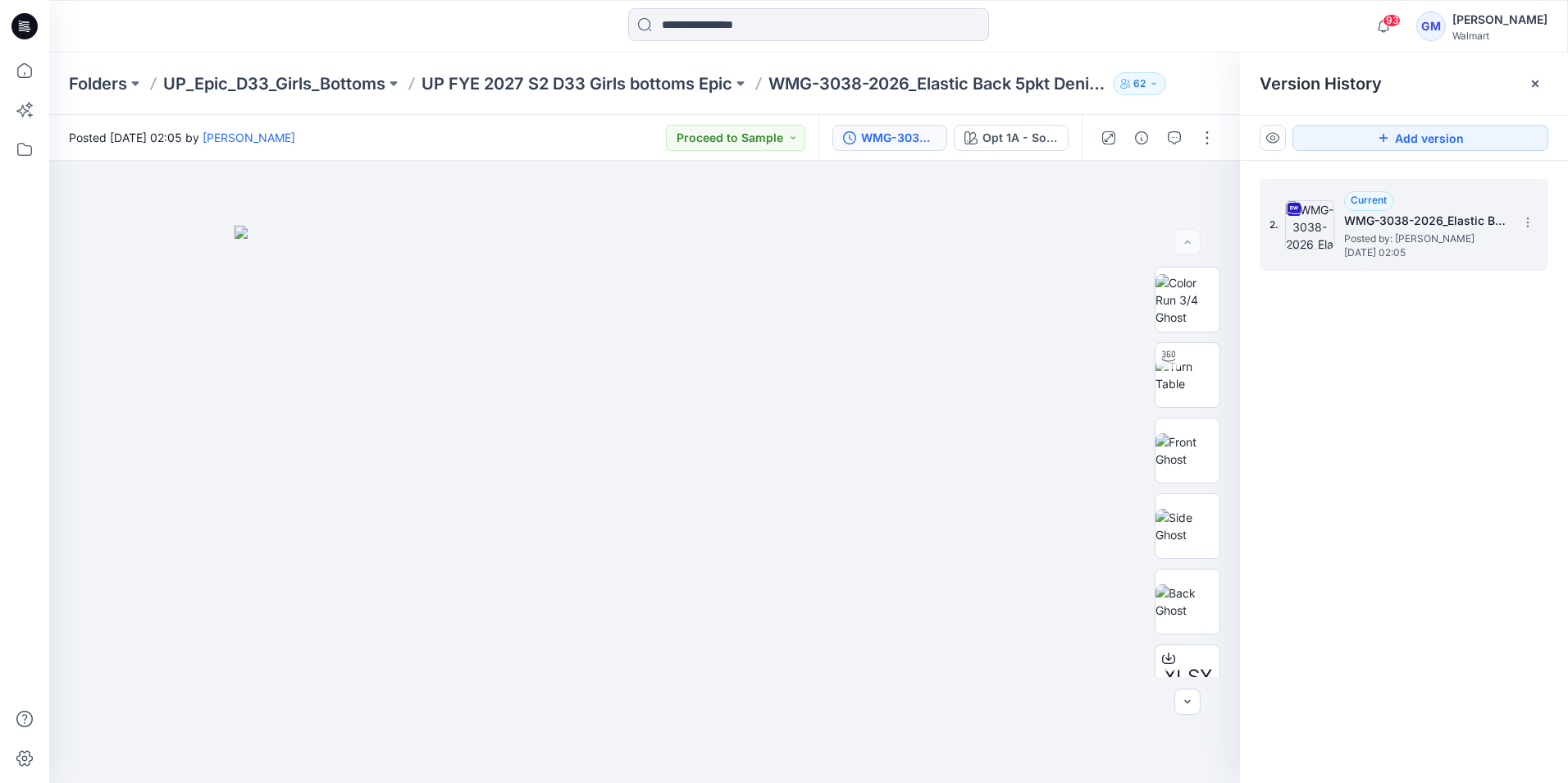
click at [443, 35] on div at bounding box center [808, 26] width 759 height 37
click at [27, 32] on icon at bounding box center [28, 31] width 4 height 1
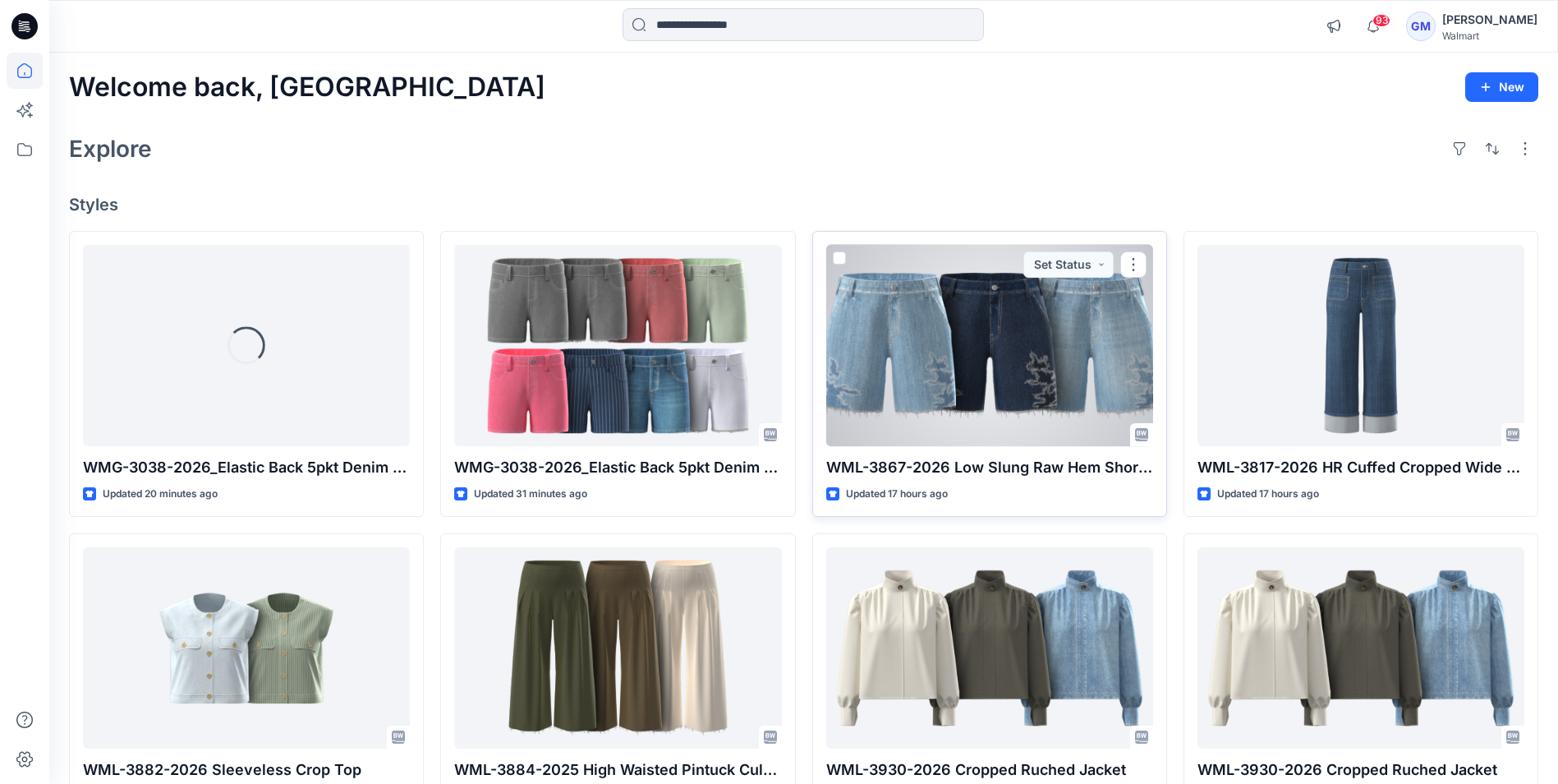
click at [1074, 391] on div at bounding box center [990, 345] width 327 height 201
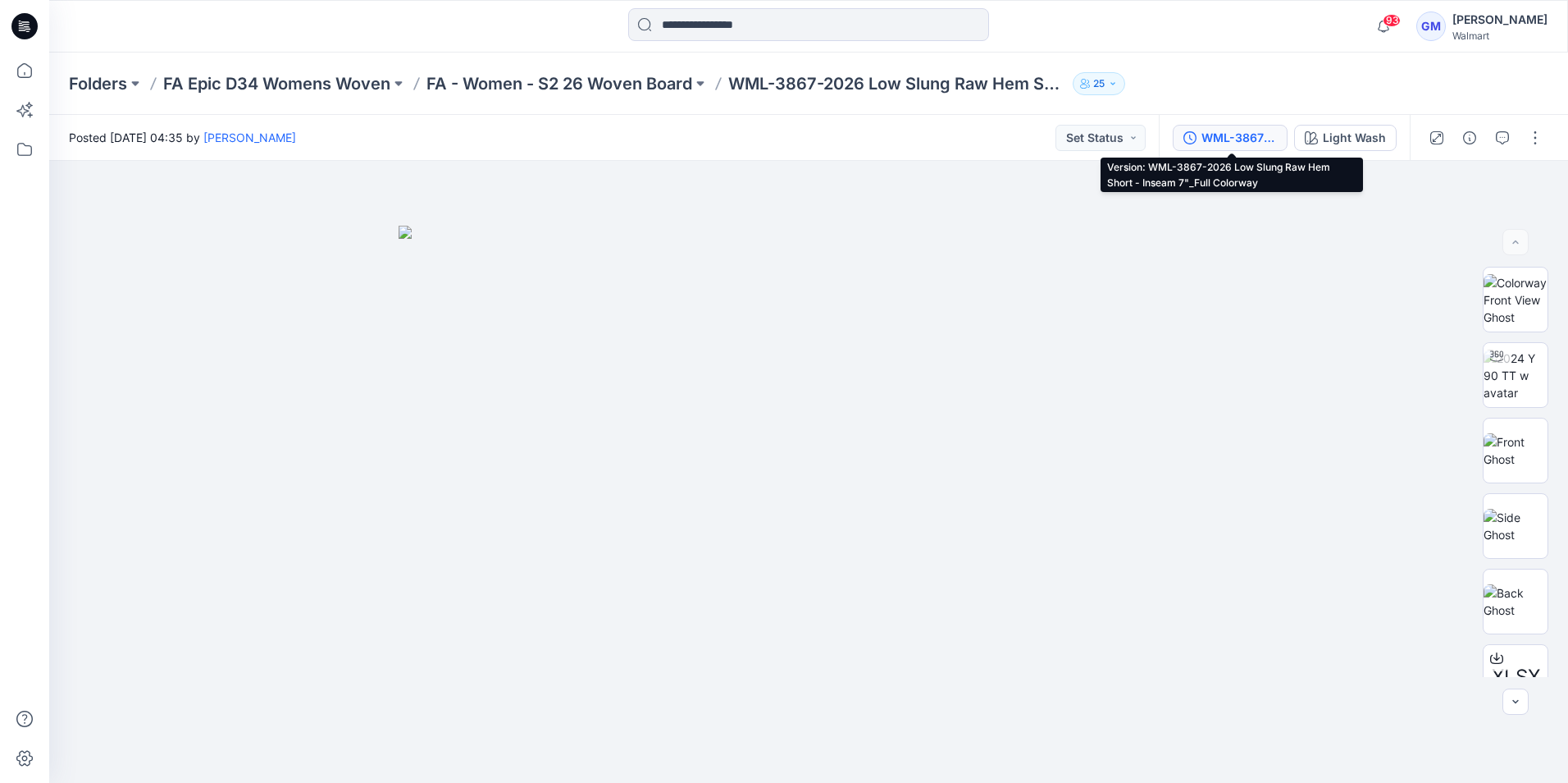
click at [1236, 142] on div "WML-3867-2026 Low Slung Raw Hem Short - Inseam 7"_Full Colorway" at bounding box center [1239, 138] width 76 height 18
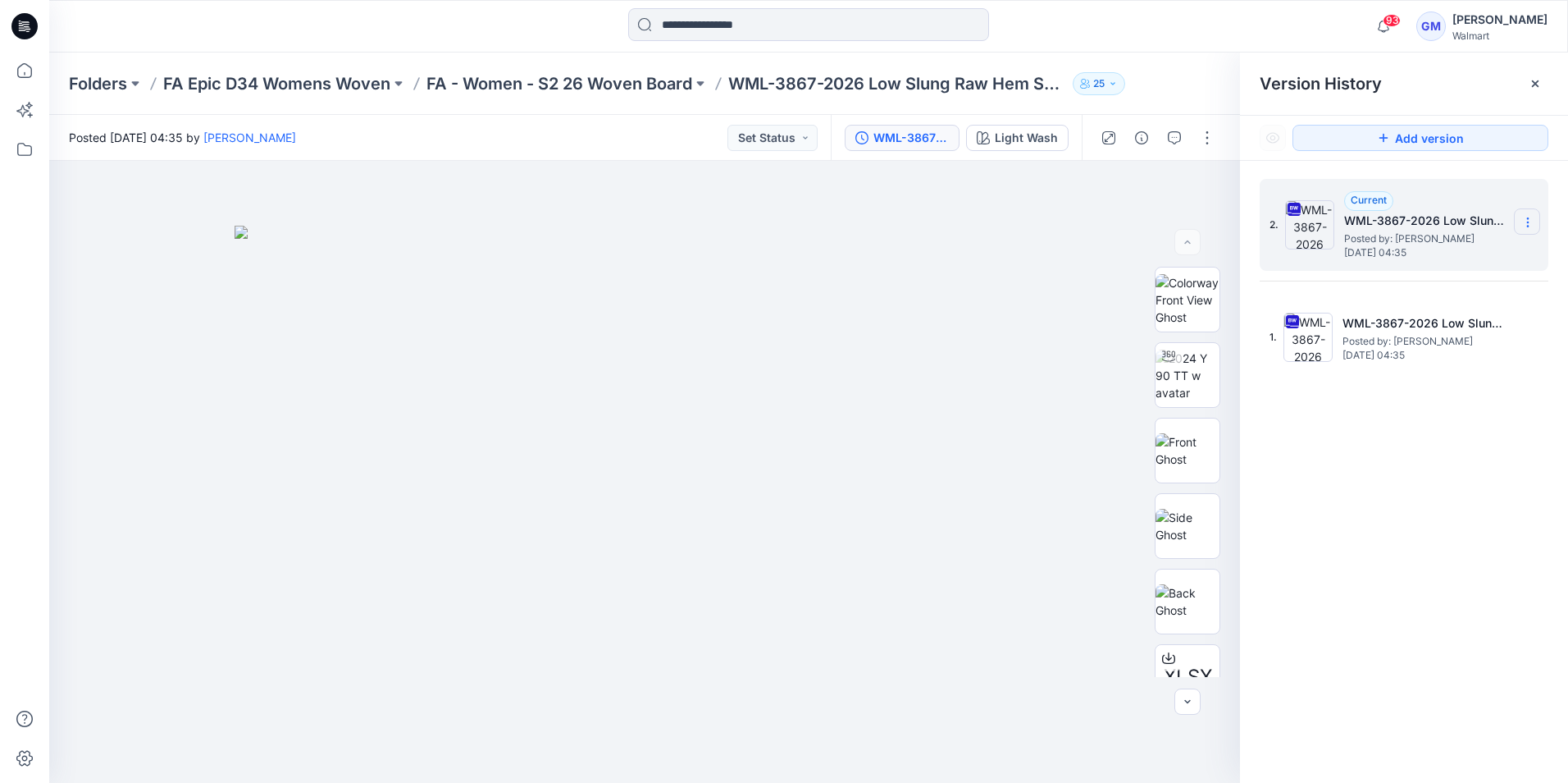
click at [1528, 218] on icon at bounding box center [1527, 218] width 1 height 1
click at [1441, 256] on span "Download Source BW File" at bounding box center [1444, 255] width 137 height 20
click at [21, 20] on icon at bounding box center [25, 26] width 26 height 26
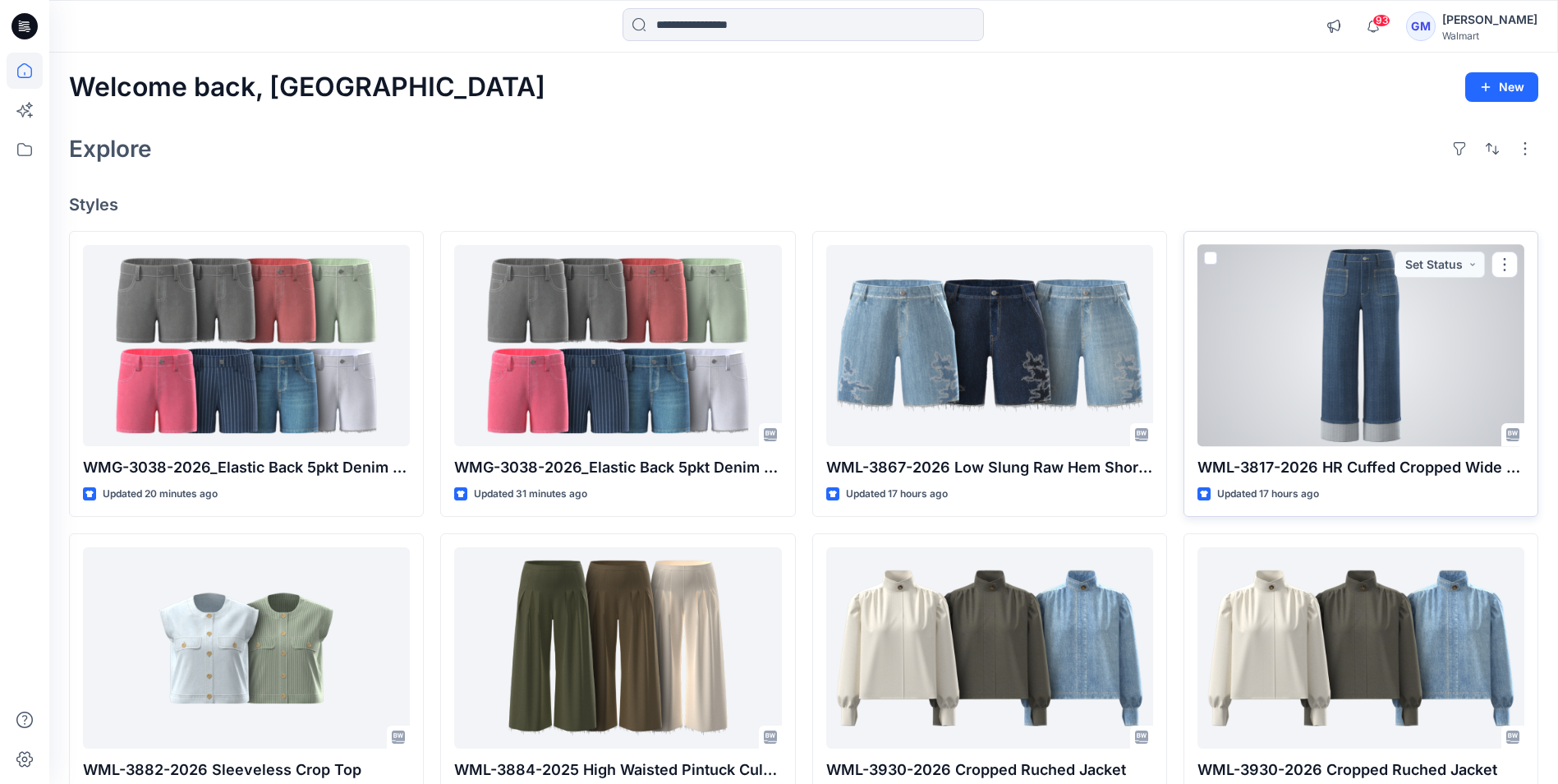
click at [1434, 387] on div at bounding box center [1362, 345] width 327 height 201
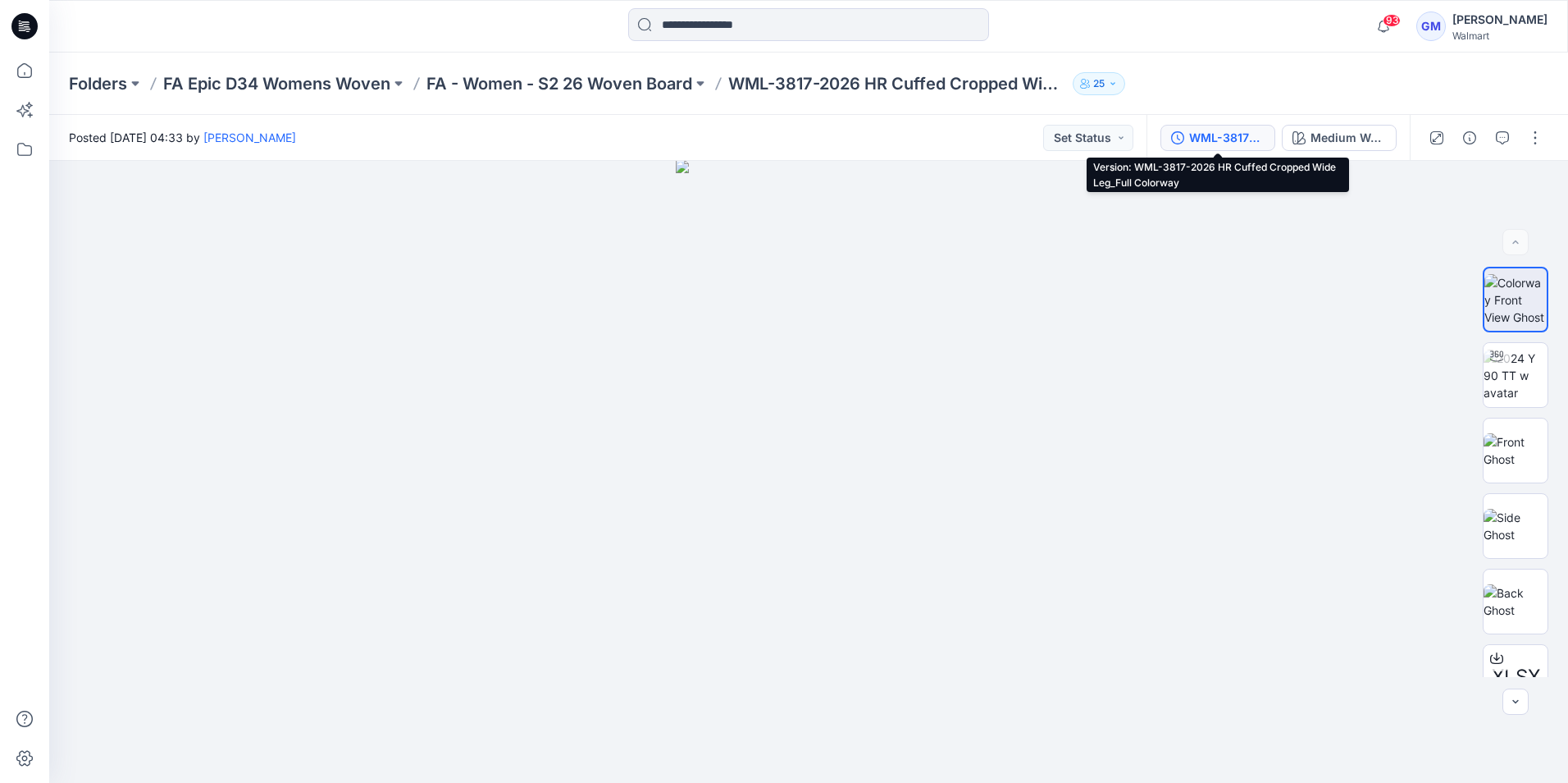
click at [1219, 136] on div "WML-3817-2026 HR Cuffed Cropped Wide Leg_Full Colorway" at bounding box center [1227, 138] width 76 height 18
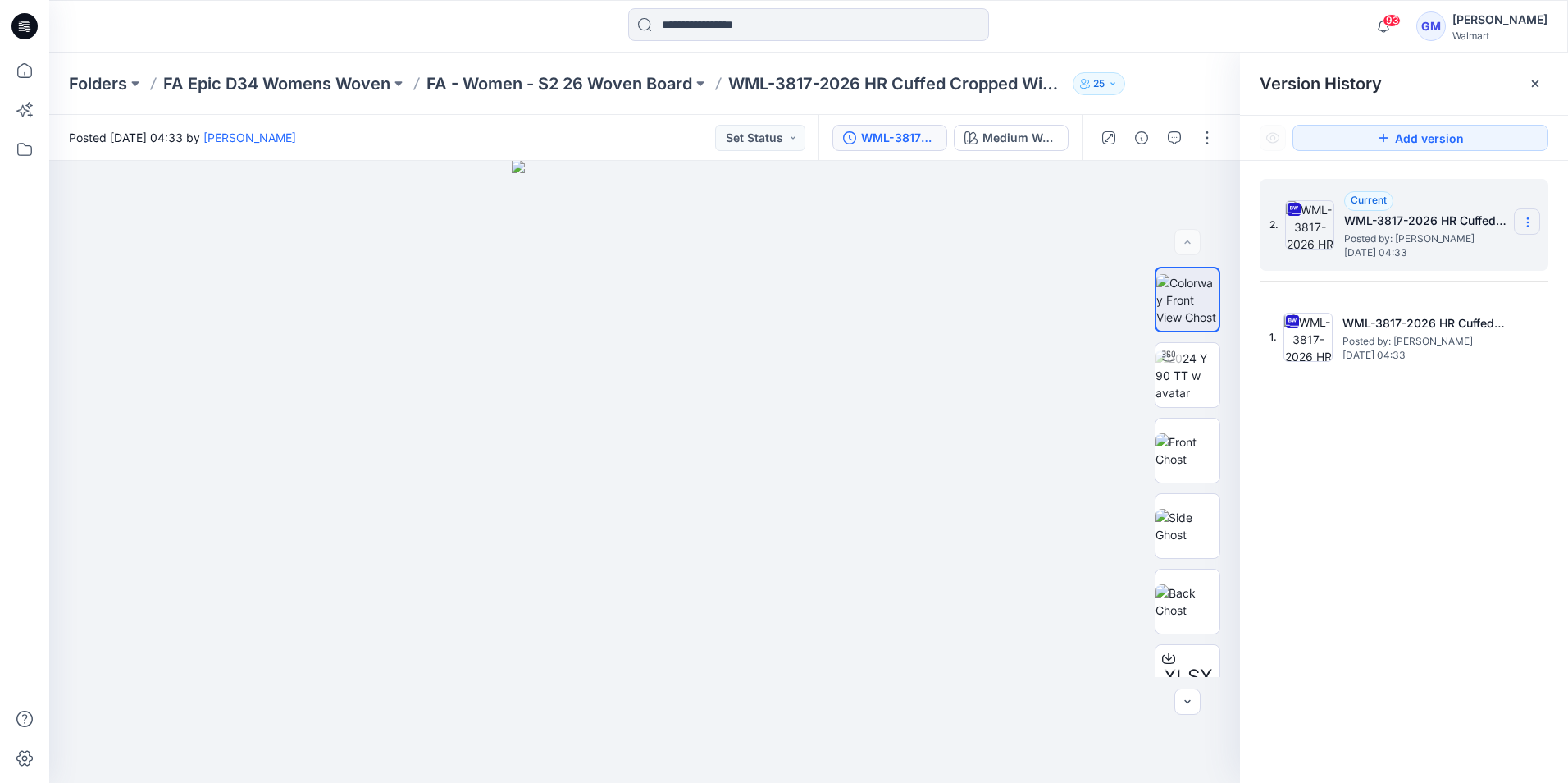
click at [1522, 215] on icon at bounding box center [1528, 222] width 13 height 13
click at [1451, 251] on span "Download Source BW File" at bounding box center [1444, 255] width 137 height 20
click at [1082, 30] on div at bounding box center [808, 26] width 759 height 37
click at [18, 28] on icon at bounding box center [25, 26] width 26 height 26
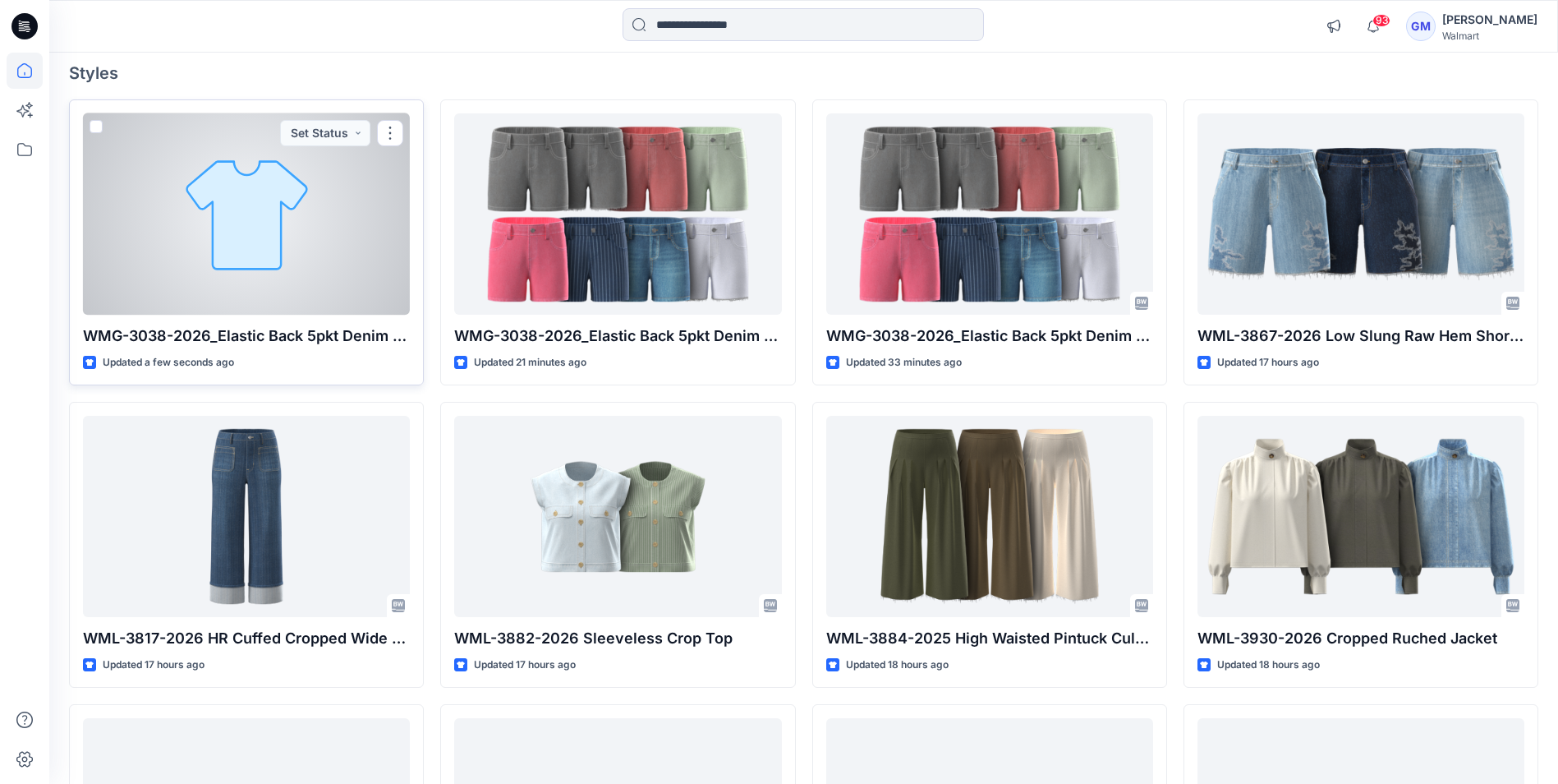
scroll to position [164, 0]
